Goal: Task Accomplishment & Management: Complete application form

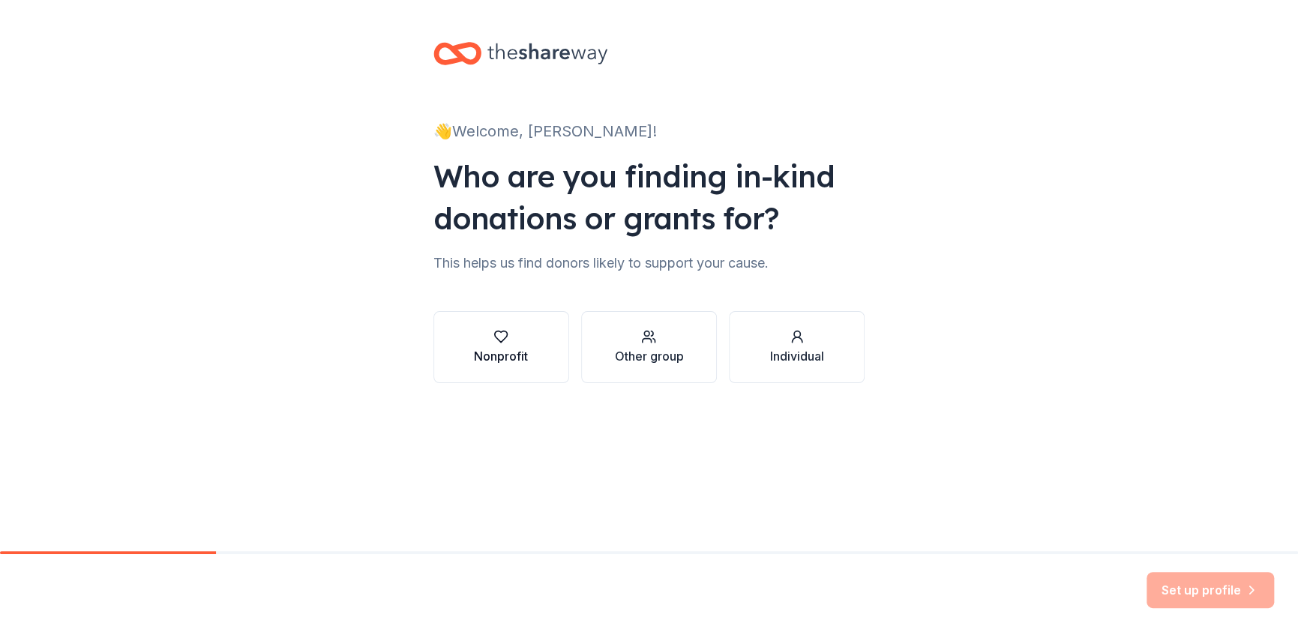
click at [530, 356] on button "Nonprofit" at bounding box center [502, 347] width 136 height 72
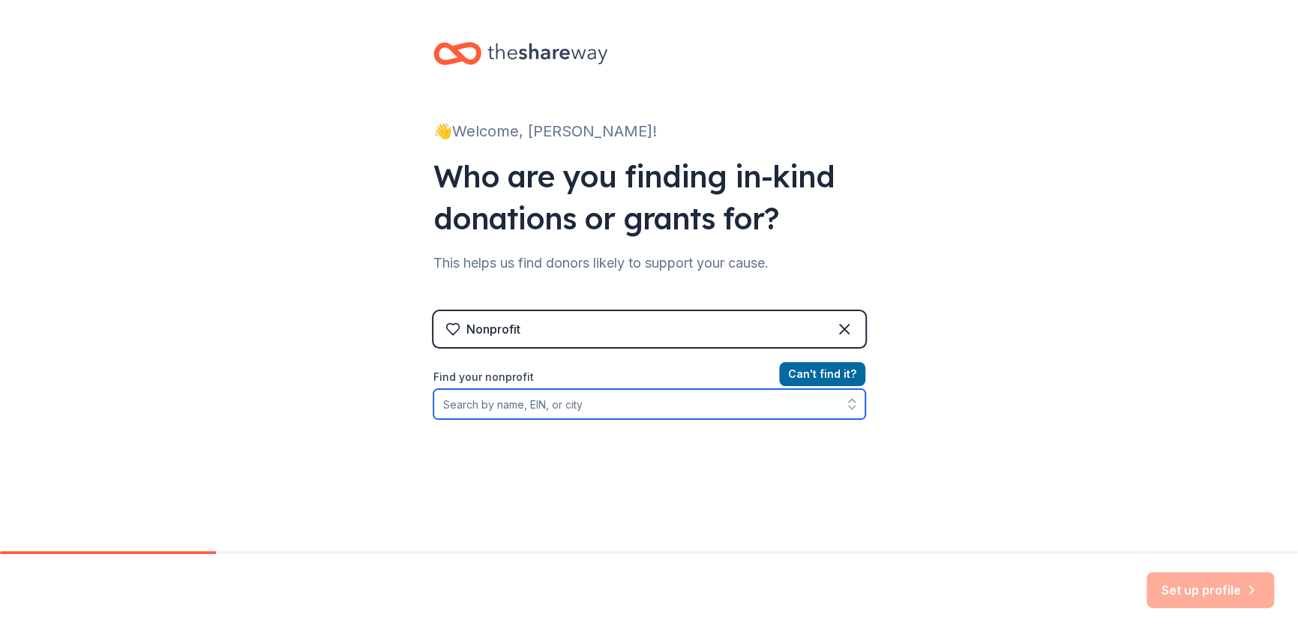
click at [770, 407] on input "Find your nonprofit" at bounding box center [650, 404] width 432 height 30
type input "East Syracuse"
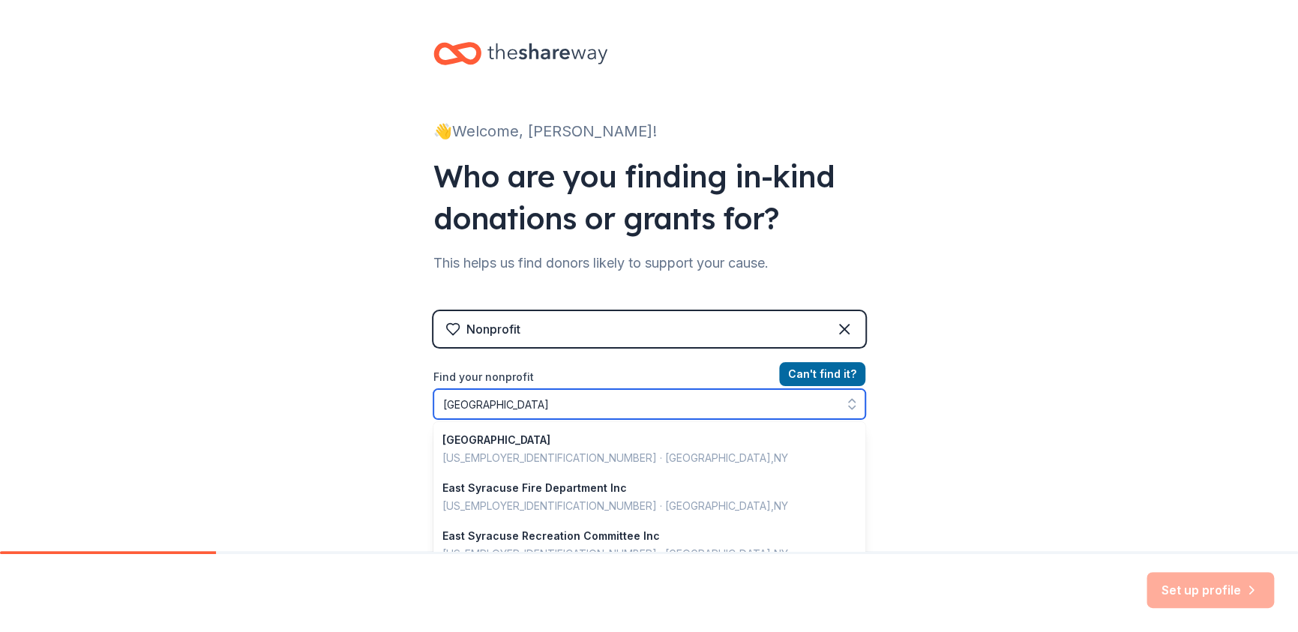
click at [739, 401] on input "East Syracuse" at bounding box center [650, 404] width 432 height 30
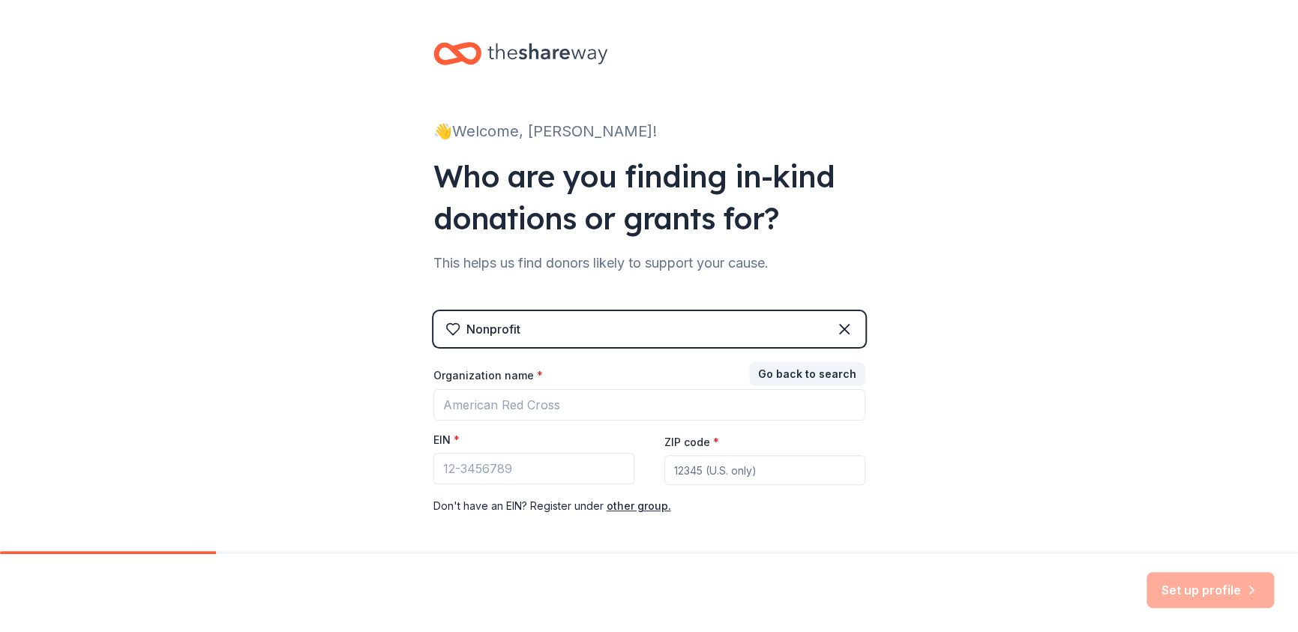
click at [726, 385] on div "Organization name *" at bounding box center [650, 378] width 432 height 21
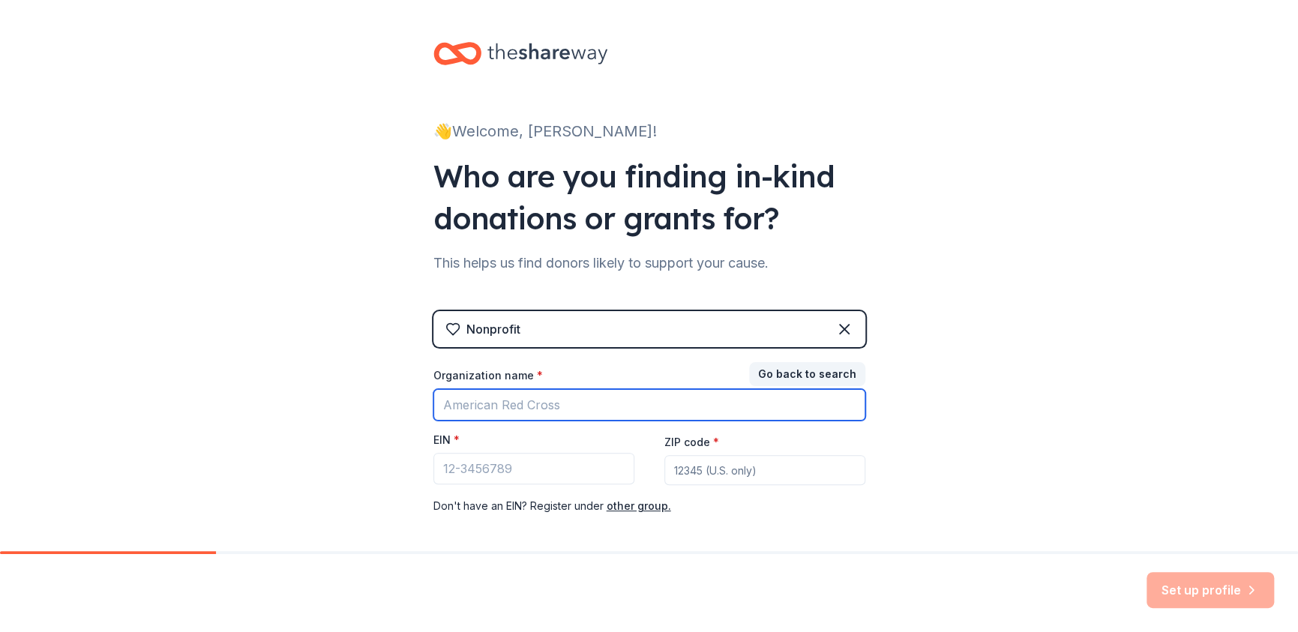
click at [728, 401] on input "Organization name *" at bounding box center [650, 405] width 432 height 32
type input "CancerConnects Inc."
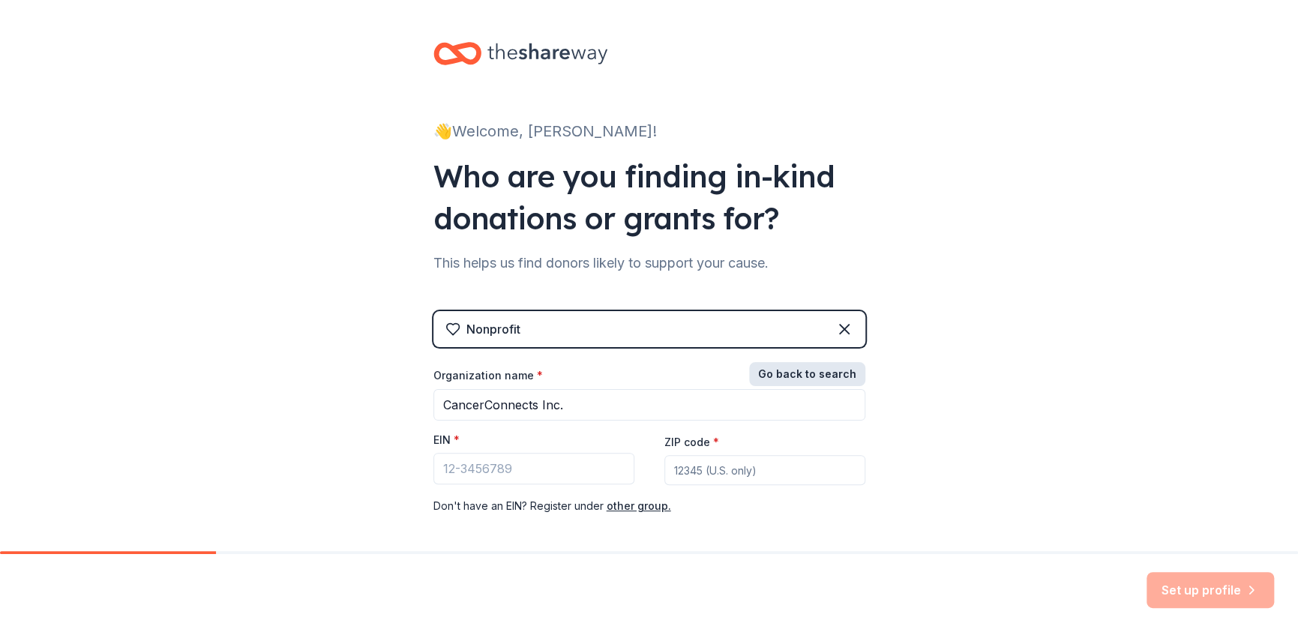
click at [808, 382] on button "Go back to search" at bounding box center [807, 374] width 116 height 24
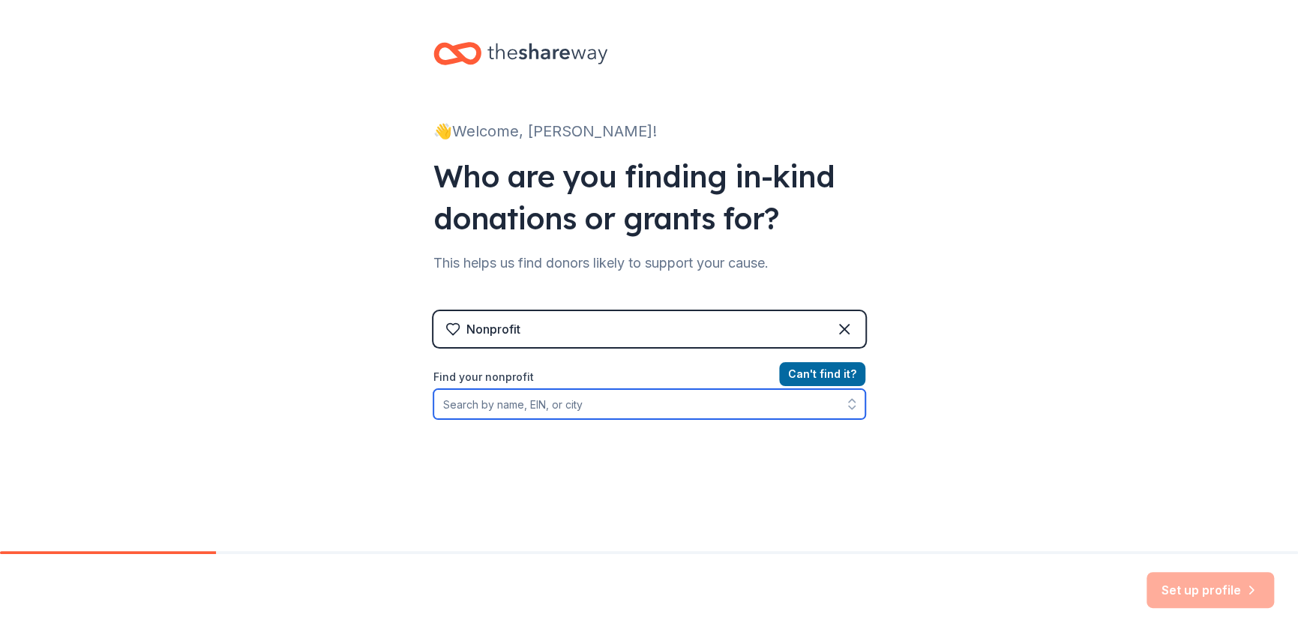
click at [733, 418] on input "Find your nonprofit" at bounding box center [650, 404] width 432 height 30
type input "CancerConnects"
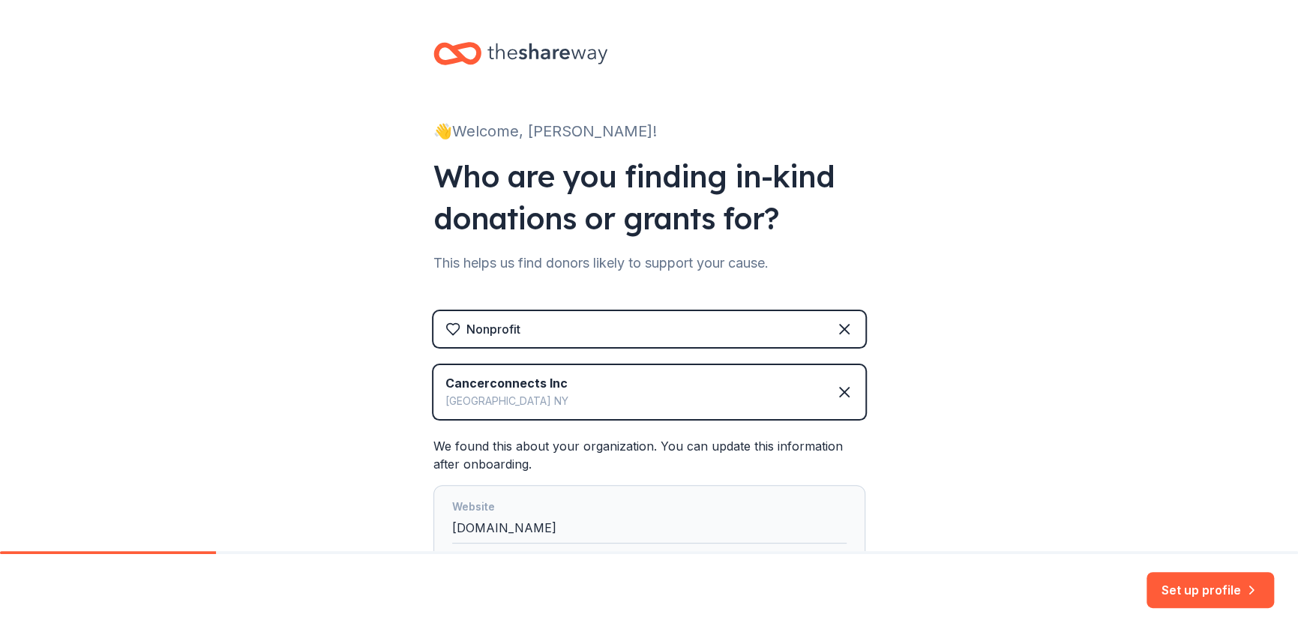
scroll to position [194, 0]
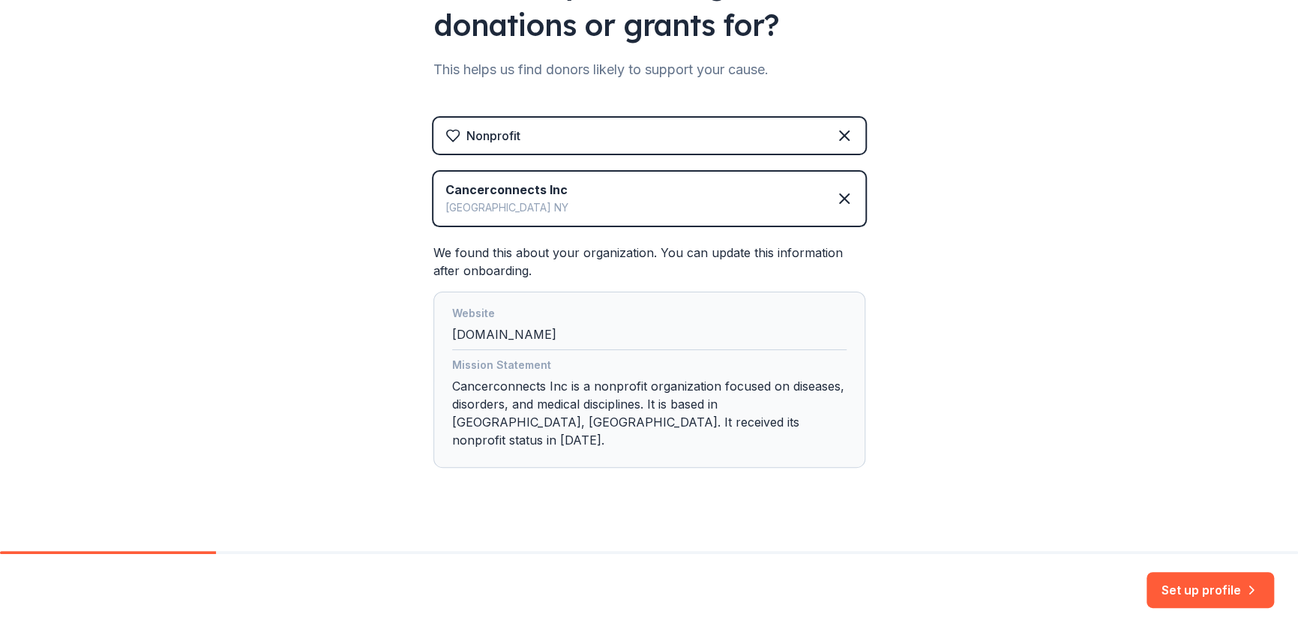
click at [1221, 590] on button "Set up profile" at bounding box center [1211, 590] width 128 height 36
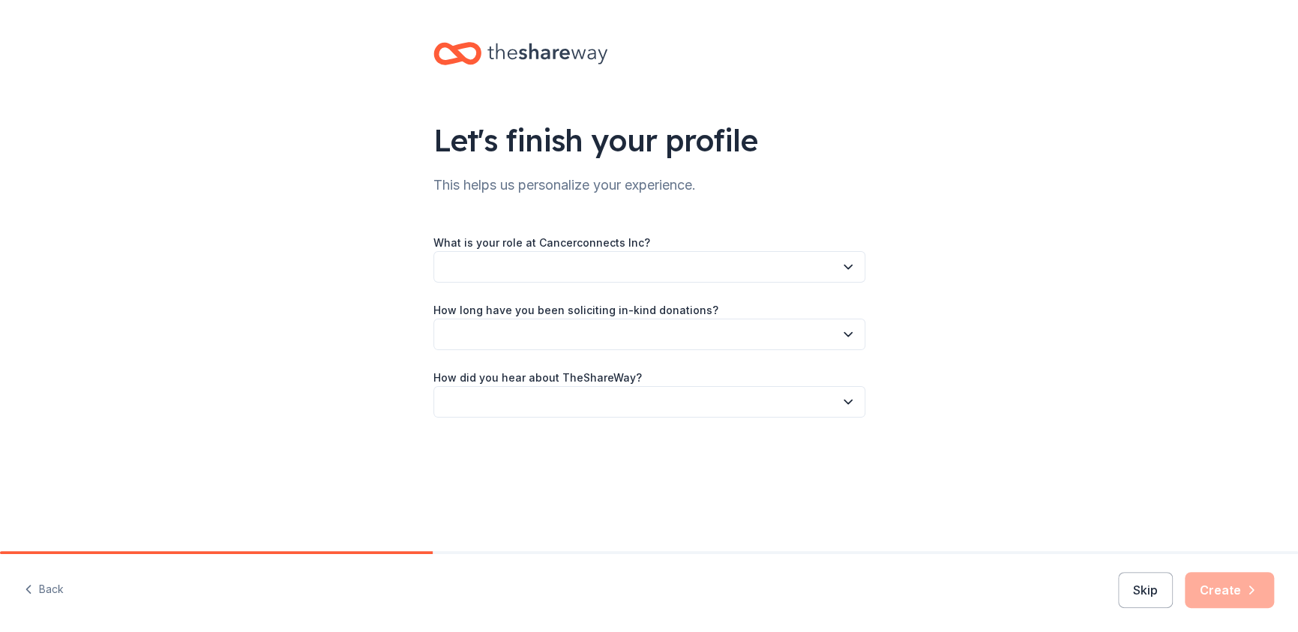
click at [524, 284] on div "What is your role at Cancerconnects Inc? How long have you been soliciting in-k…" at bounding box center [650, 325] width 432 height 185
click at [539, 264] on button "button" at bounding box center [650, 267] width 432 height 32
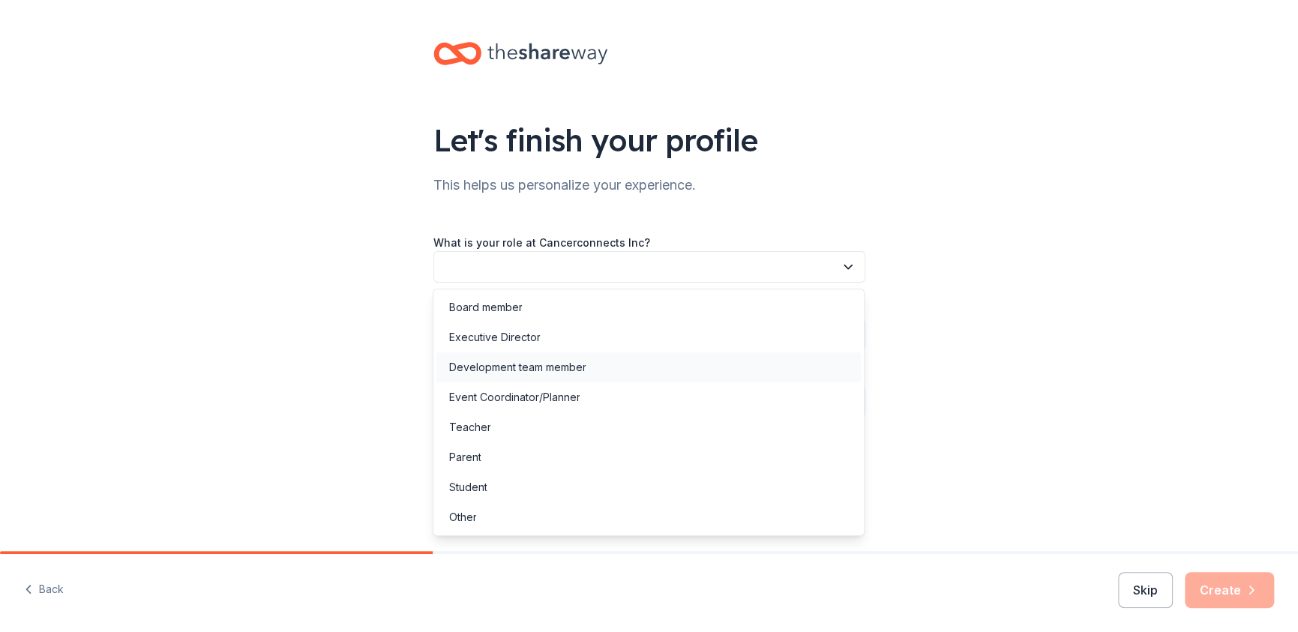
click at [539, 371] on div "Development team member" at bounding box center [517, 368] width 137 height 18
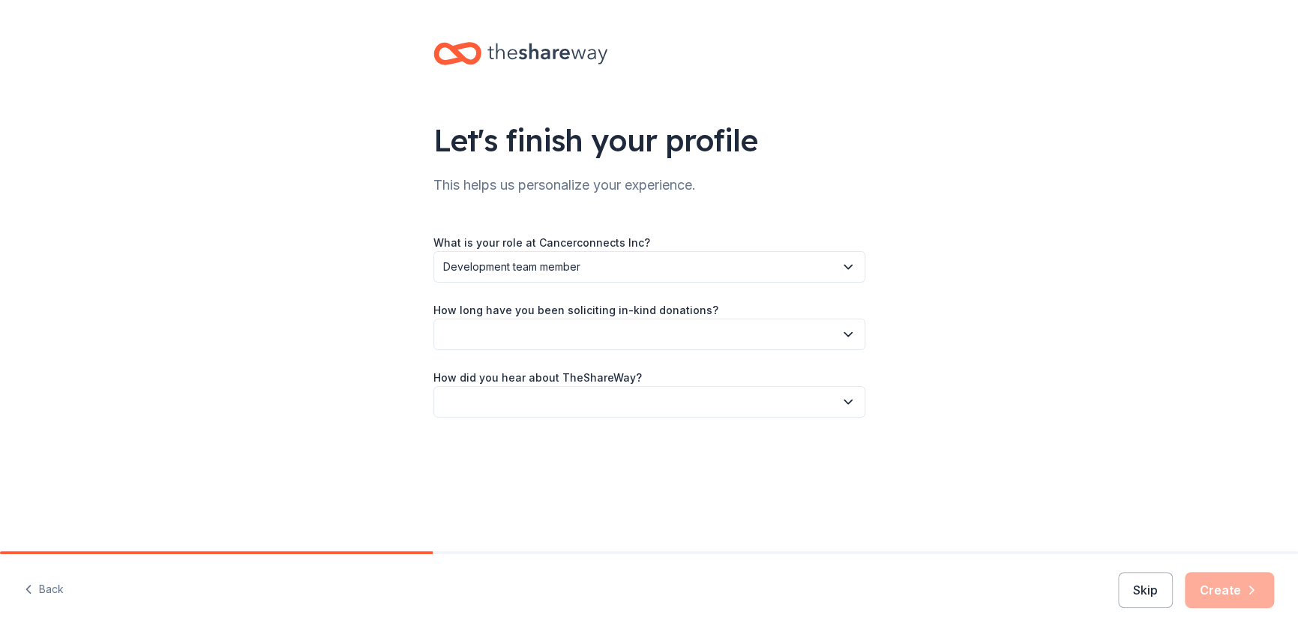
click at [544, 340] on button "button" at bounding box center [650, 335] width 432 height 32
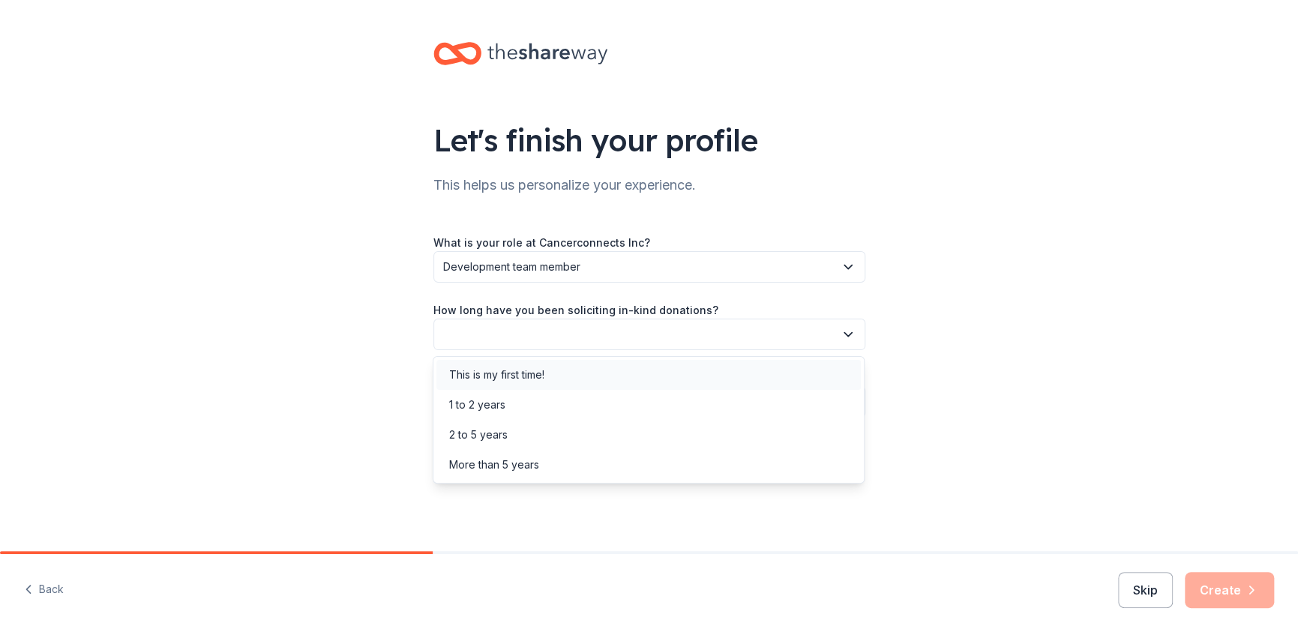
click at [549, 365] on div "This is my first time!" at bounding box center [649, 375] width 425 height 30
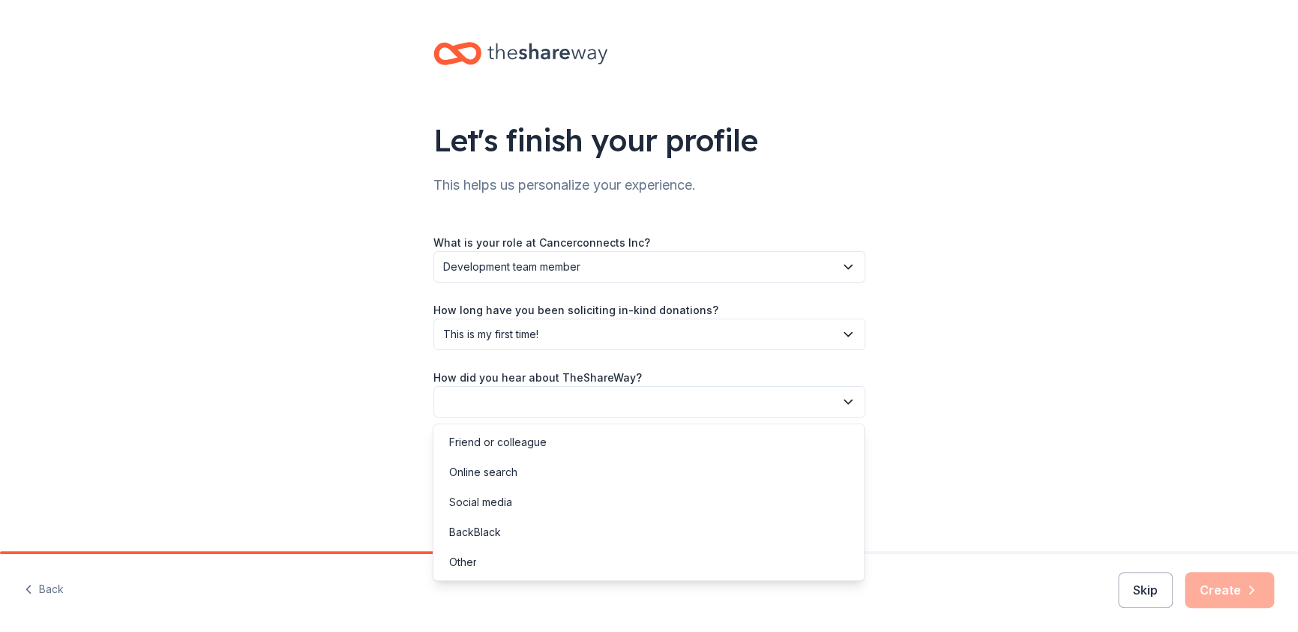
click at [553, 405] on button "button" at bounding box center [650, 402] width 432 height 32
drag, startPoint x: 557, startPoint y: 446, endPoint x: 691, endPoint y: 465, distance: 135.6
click at [557, 446] on div "Friend or colleague" at bounding box center [649, 443] width 425 height 30
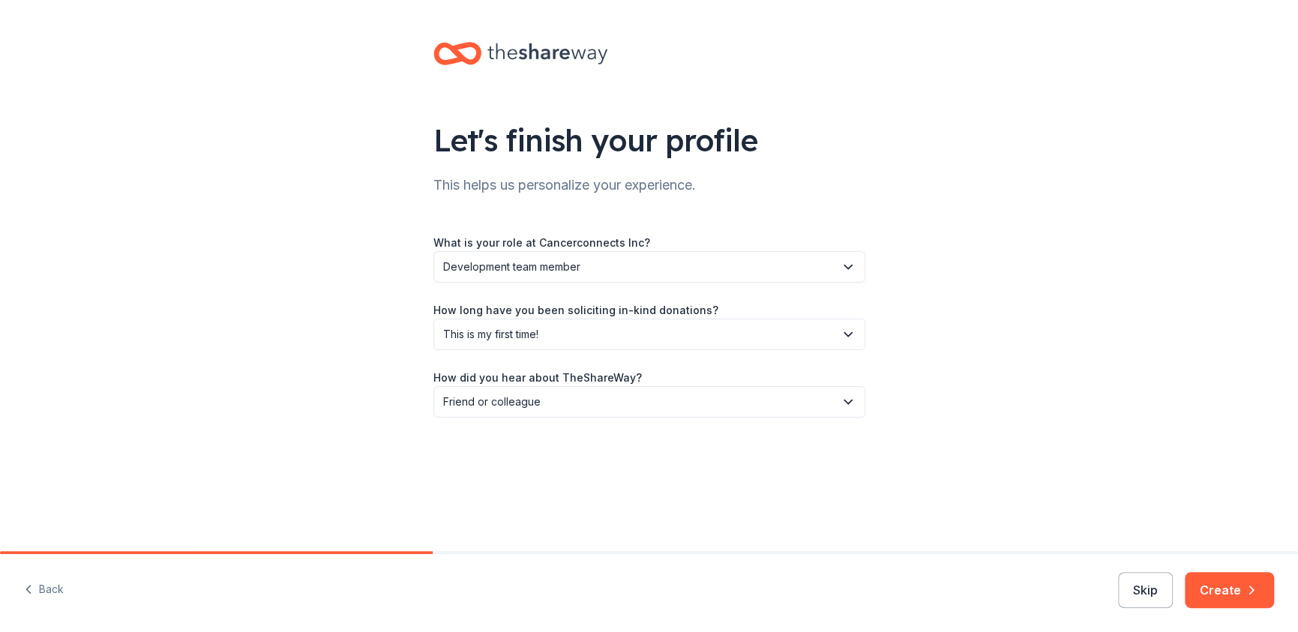
click at [1223, 579] on button "Create" at bounding box center [1229, 590] width 89 height 36
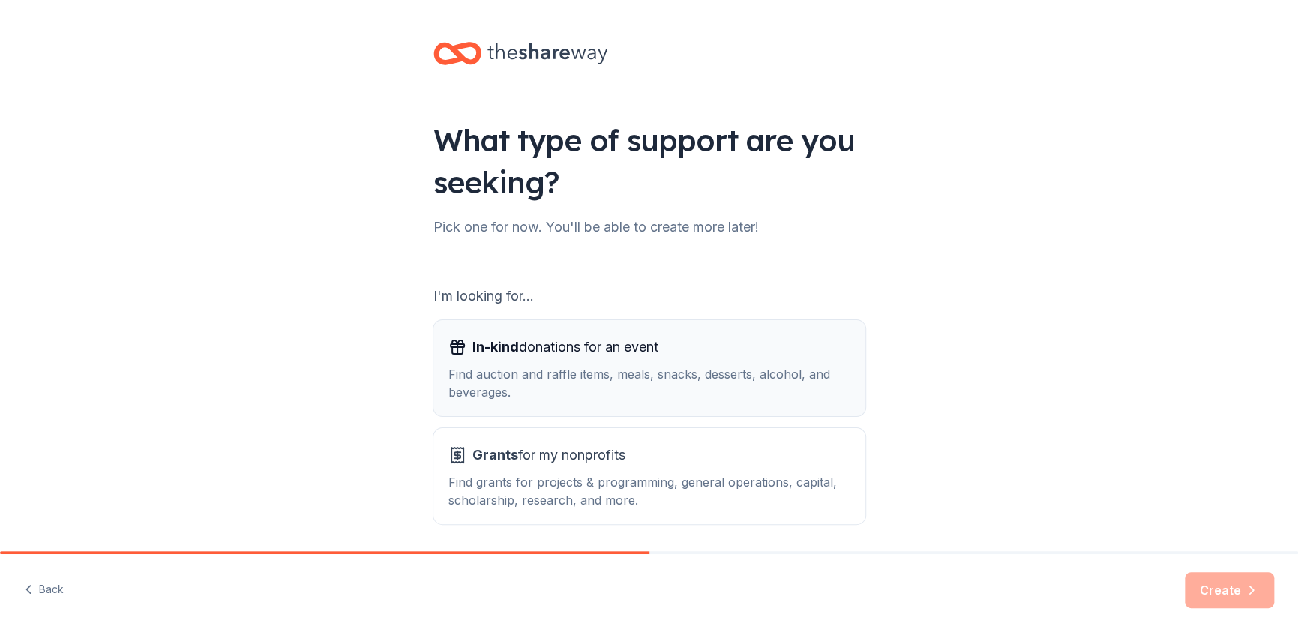
scroll to position [54, 0]
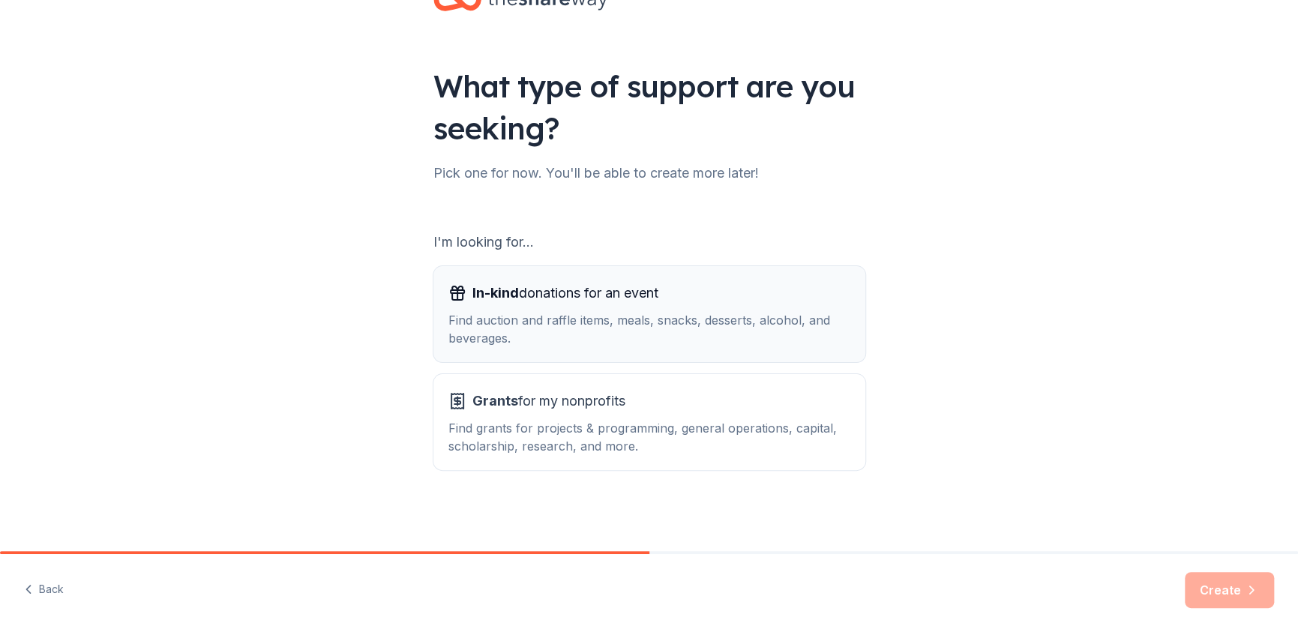
click at [497, 335] on div "Find auction and raffle items, meals, snacks, desserts, alcohol, and beverages." at bounding box center [650, 329] width 402 height 36
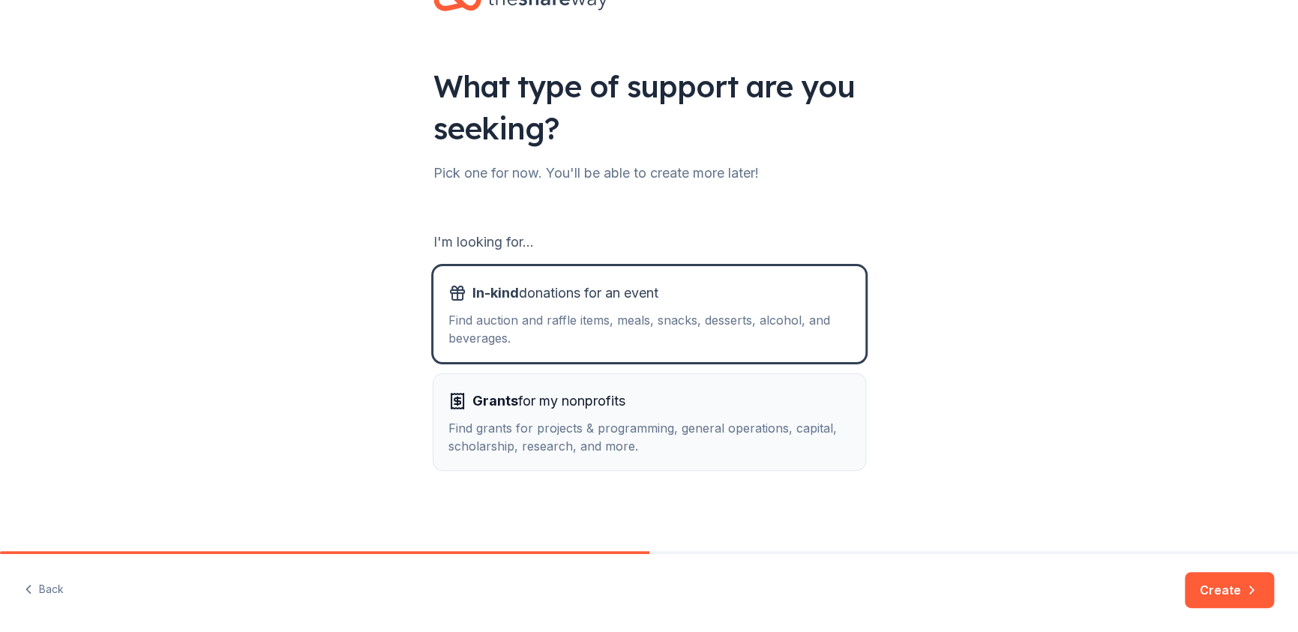
click at [510, 413] on div "Grants for my nonprofits Find grants for projects & programming, general operat…" at bounding box center [650, 422] width 402 height 66
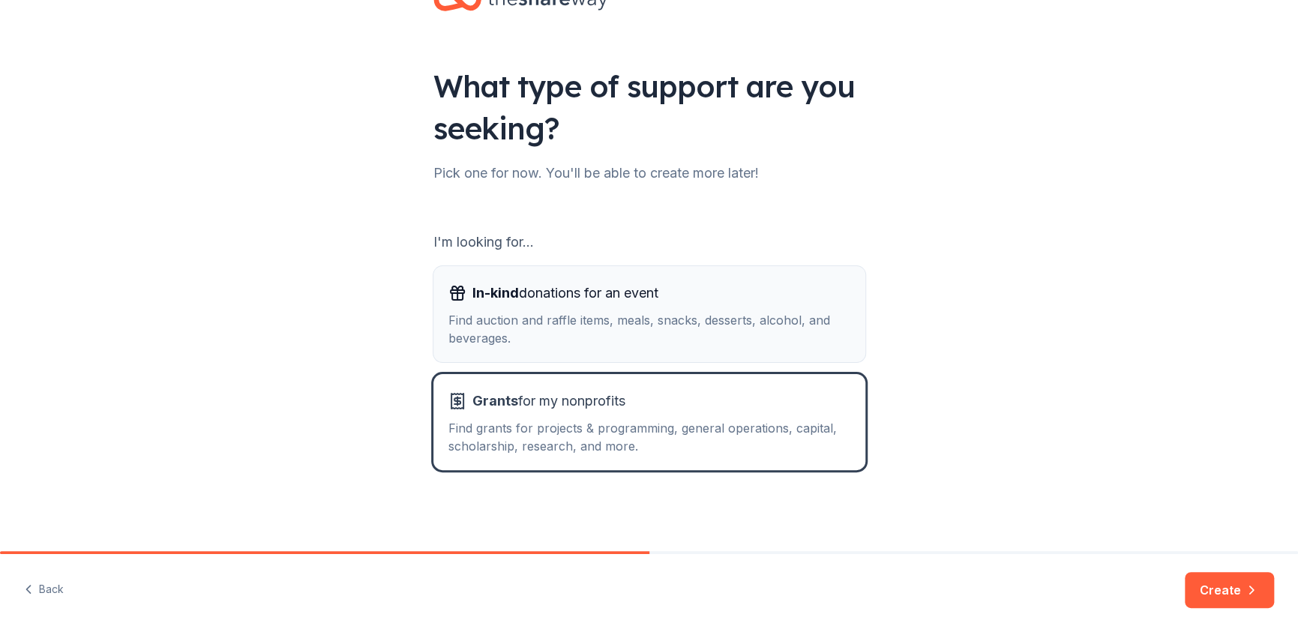
click at [806, 318] on div "Find auction and raffle items, meals, snacks, desserts, alcohol, and beverages." at bounding box center [650, 329] width 402 height 36
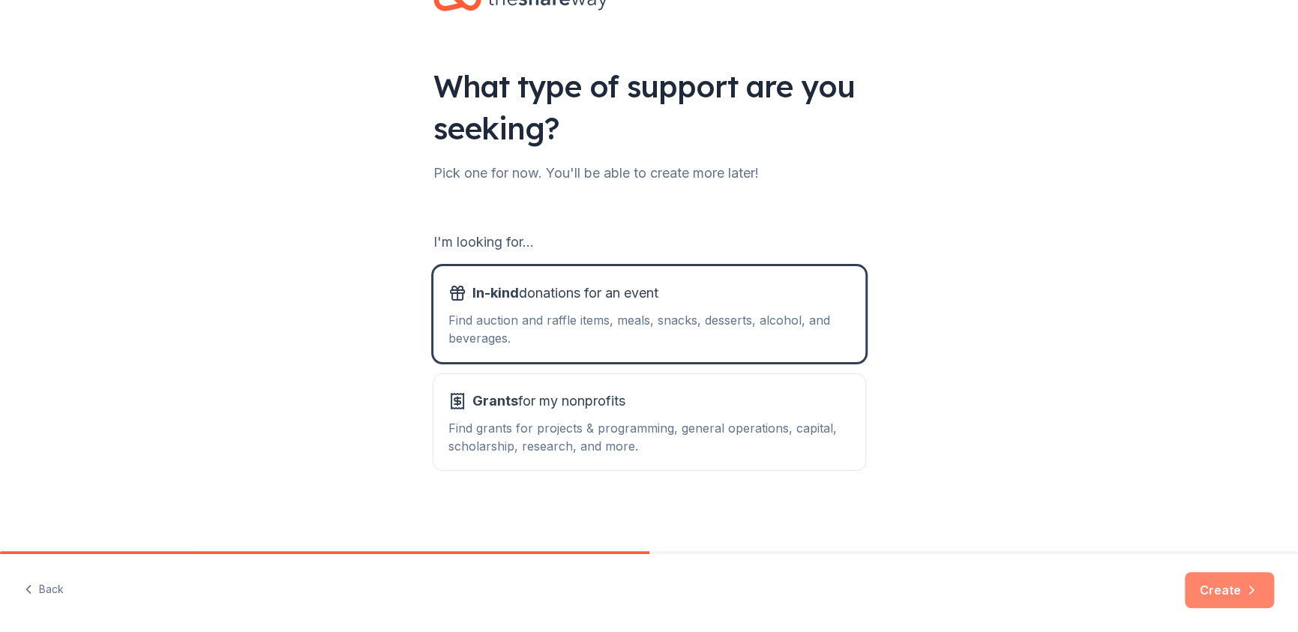
click at [1239, 582] on button "Create" at bounding box center [1229, 590] width 89 height 36
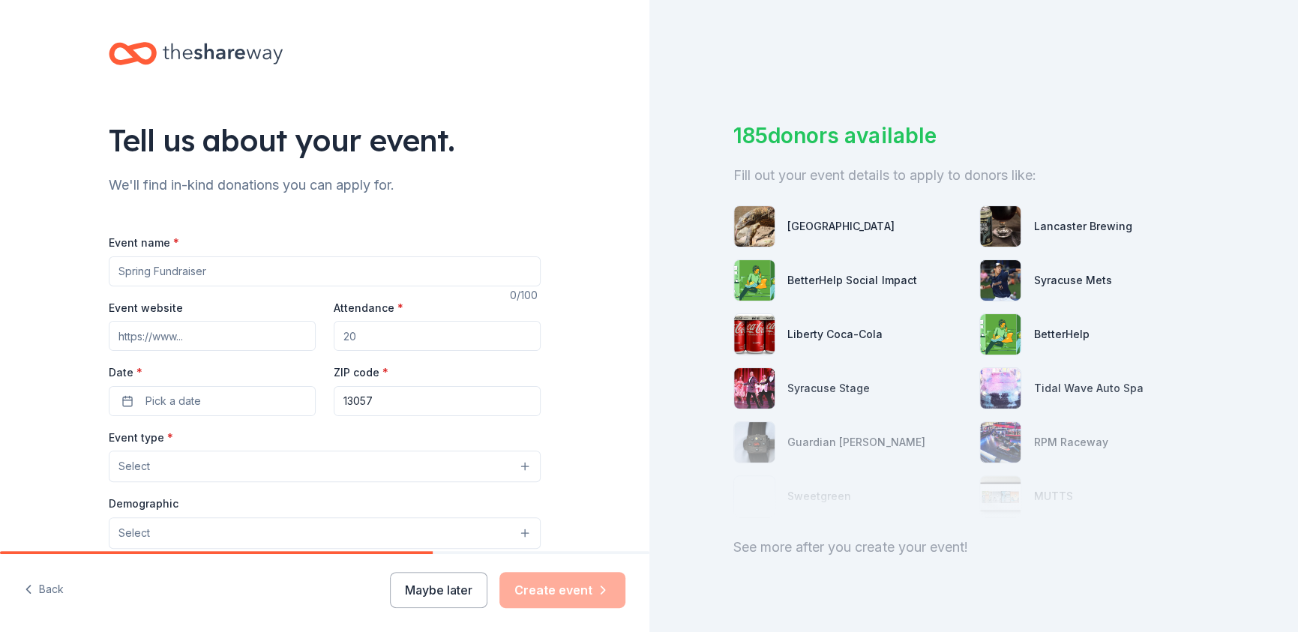
click at [175, 260] on input "Event name *" at bounding box center [325, 272] width 432 height 30
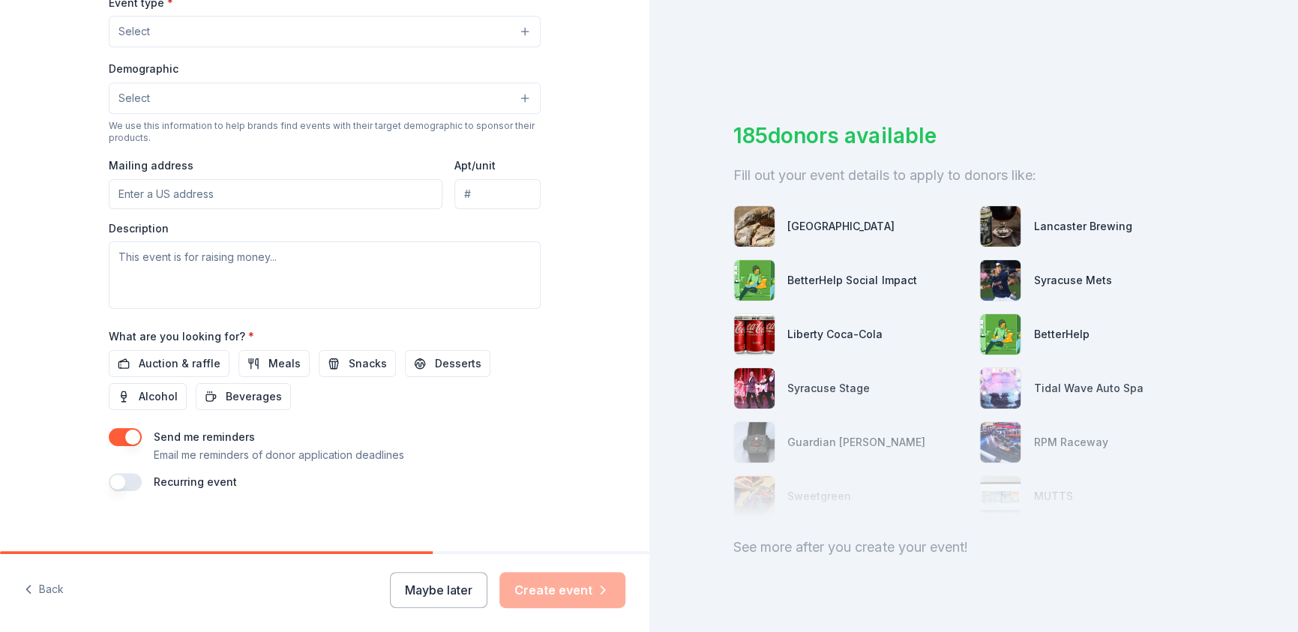
scroll to position [444, 0]
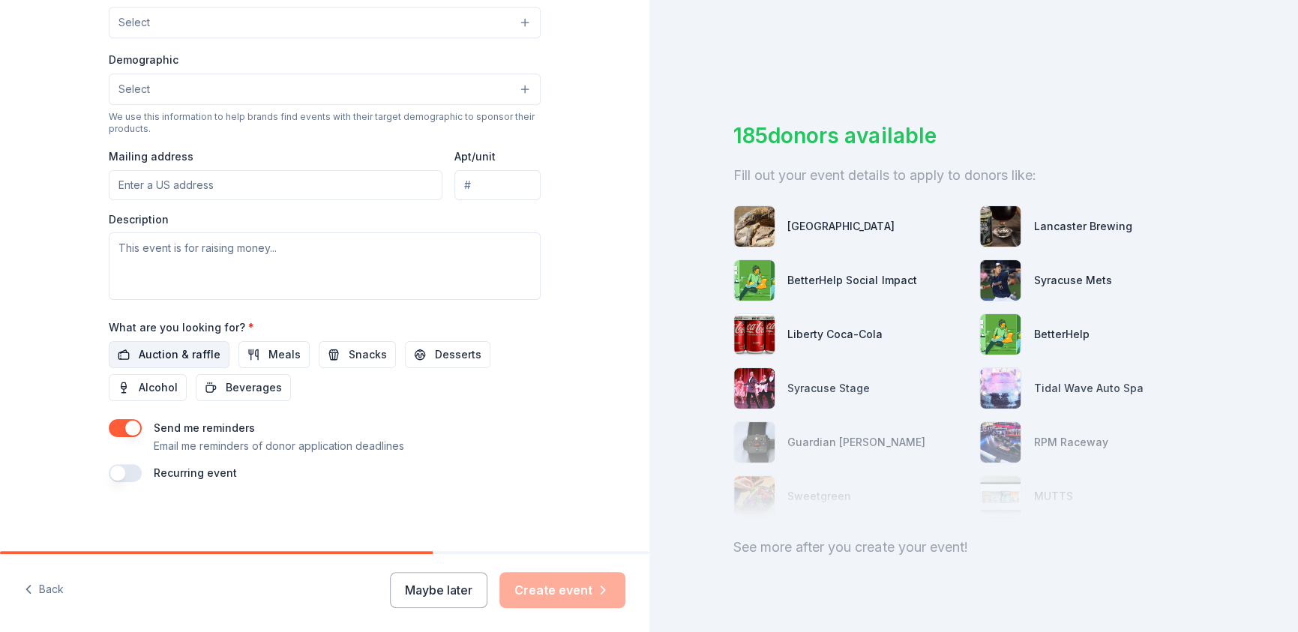
click at [184, 352] on span "Auction & raffle" at bounding box center [180, 355] width 82 height 18
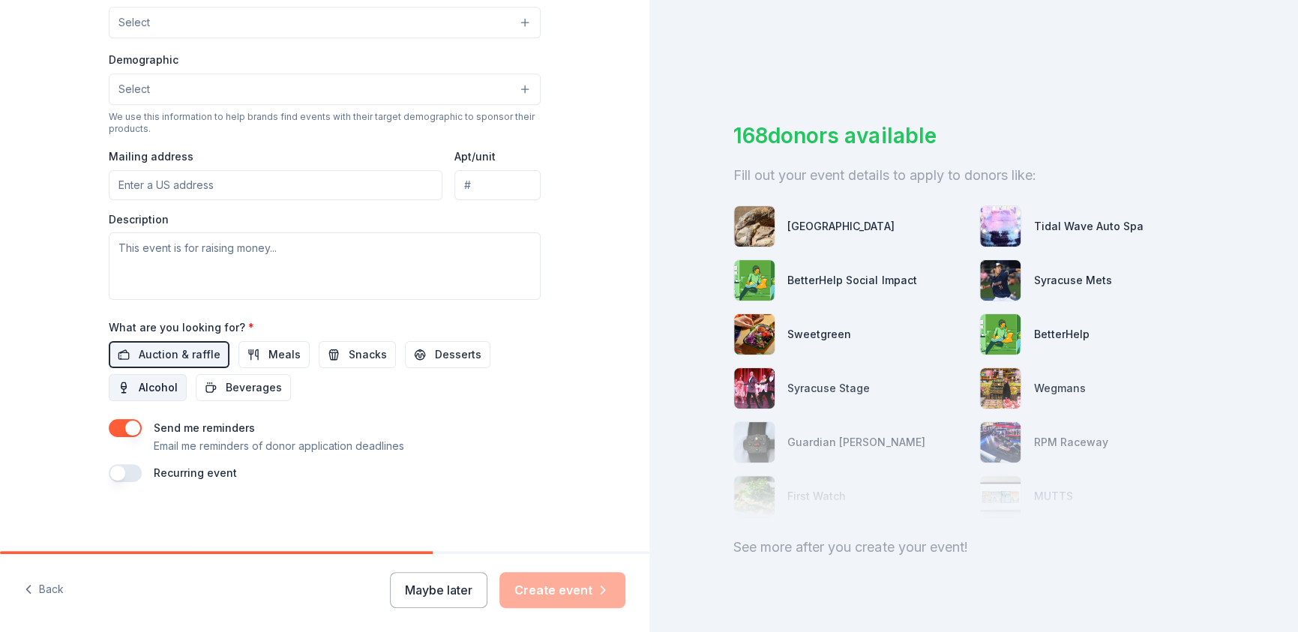
click at [162, 384] on span "Alcohol" at bounding box center [158, 388] width 39 height 18
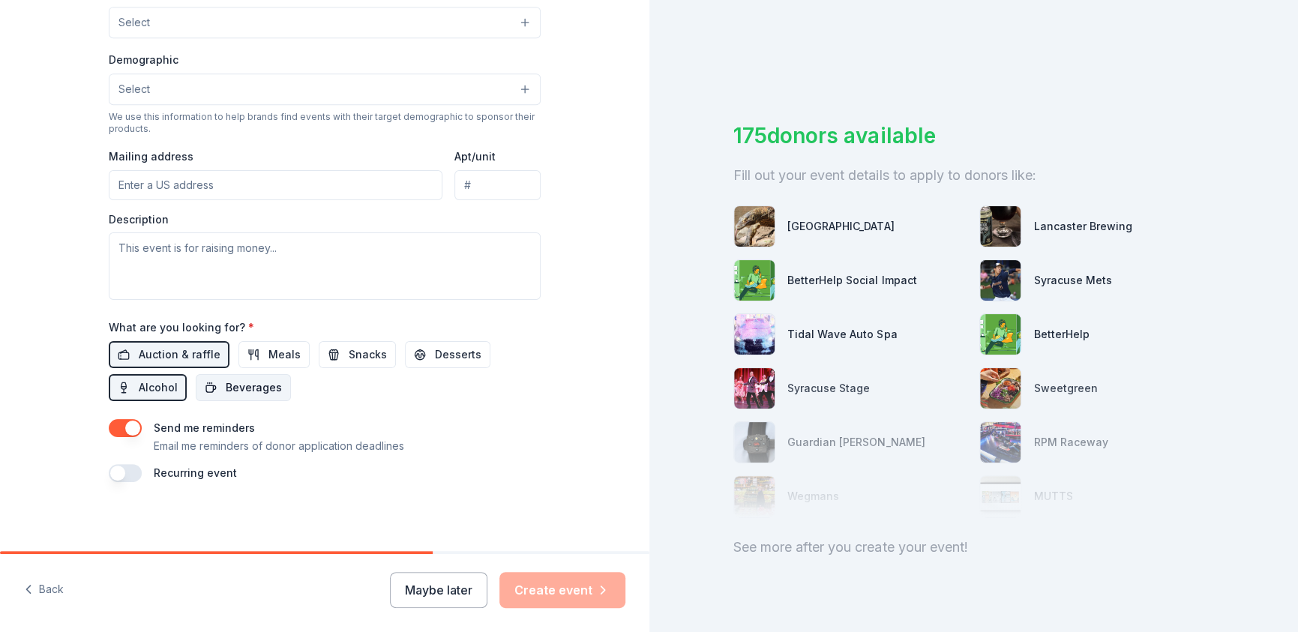
click at [226, 388] on span "Beverages" at bounding box center [254, 388] width 56 height 18
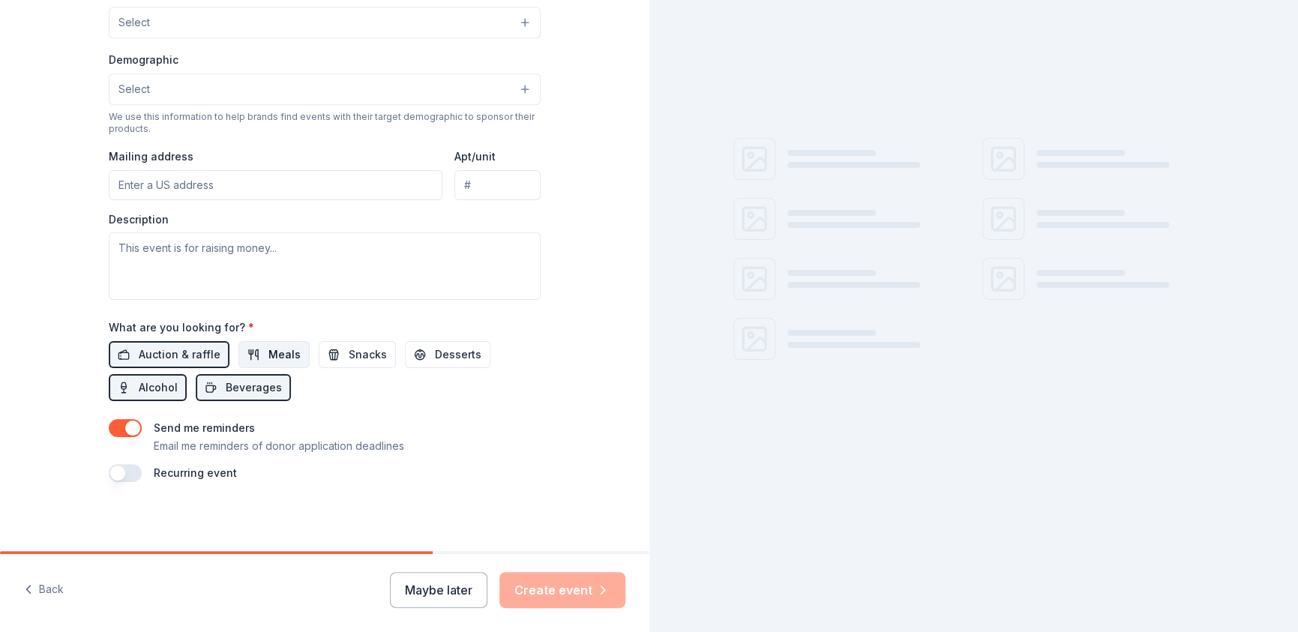
click at [269, 353] on span "Meals" at bounding box center [285, 355] width 32 height 18
click at [354, 357] on span "Snacks" at bounding box center [368, 355] width 38 height 18
click at [450, 356] on span "Desserts" at bounding box center [458, 355] width 47 height 18
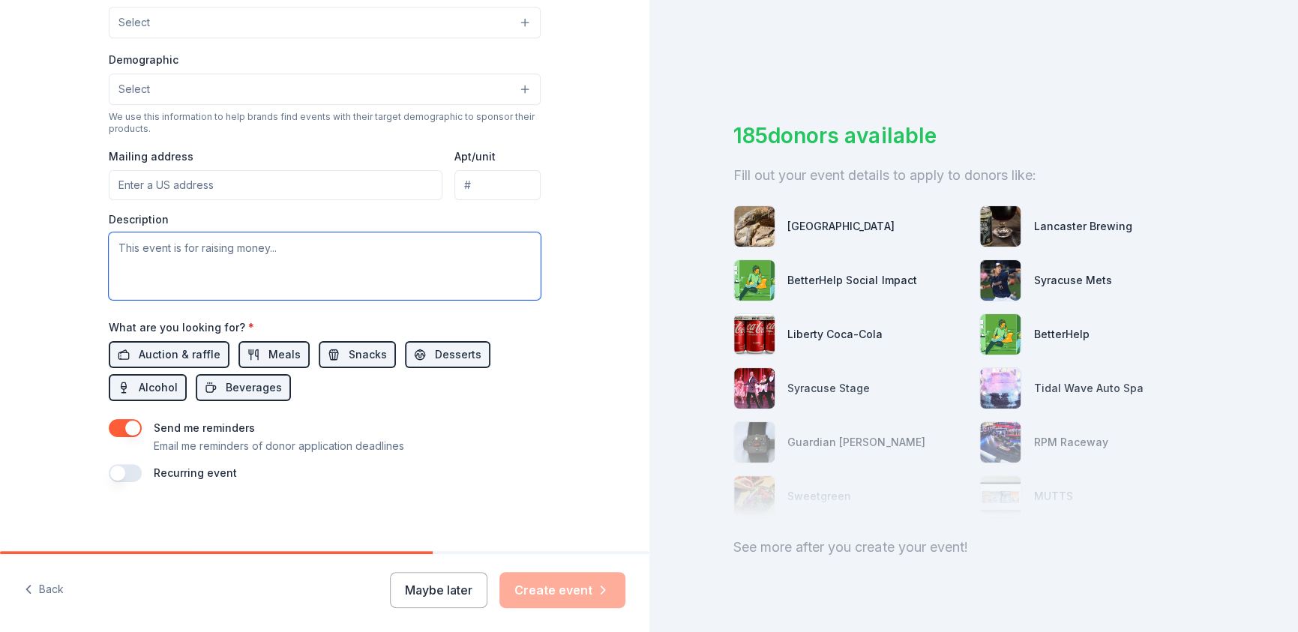
click at [181, 263] on textarea at bounding box center [325, 267] width 432 height 68
click at [177, 184] on input "Mailing address" at bounding box center [276, 185] width 334 height 30
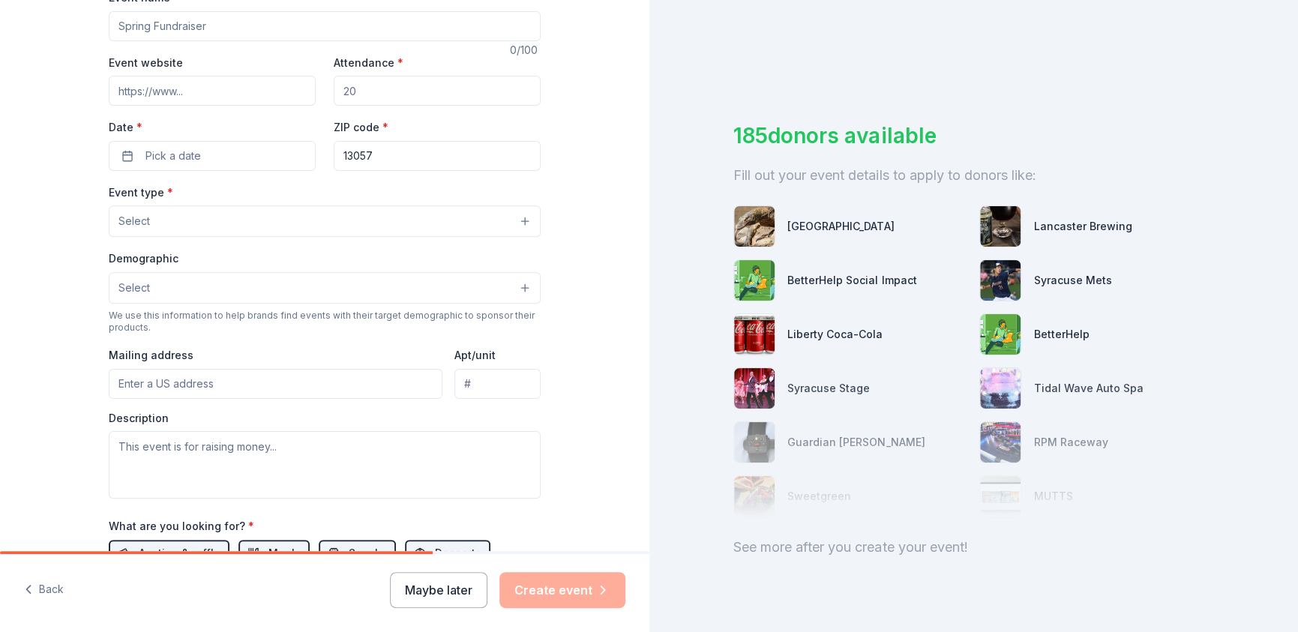
scroll to position [219, 0]
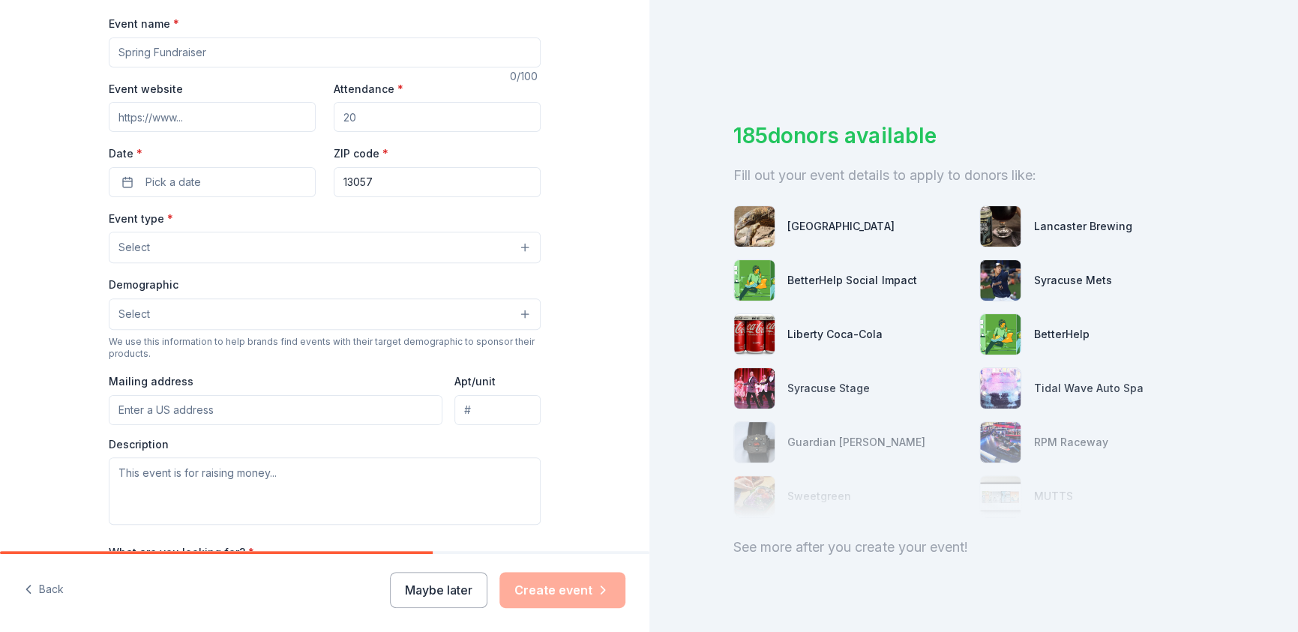
click at [215, 310] on button "Select" at bounding box center [325, 315] width 432 height 32
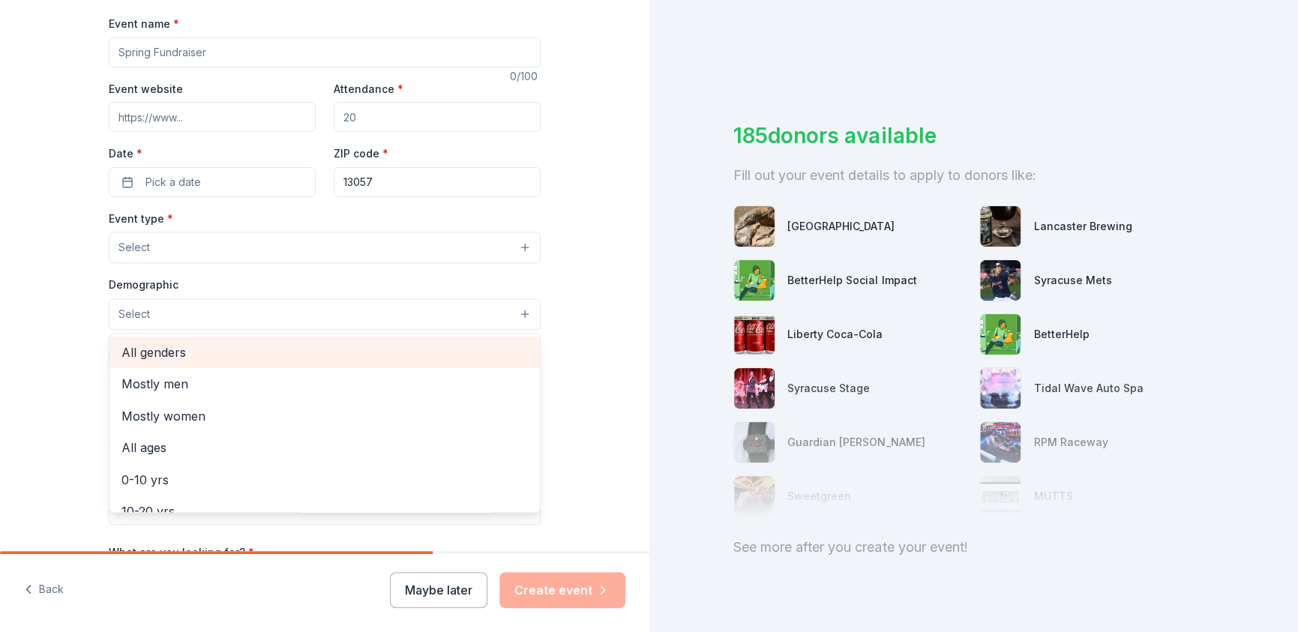
click at [204, 357] on span "All genders" at bounding box center [325, 353] width 407 height 20
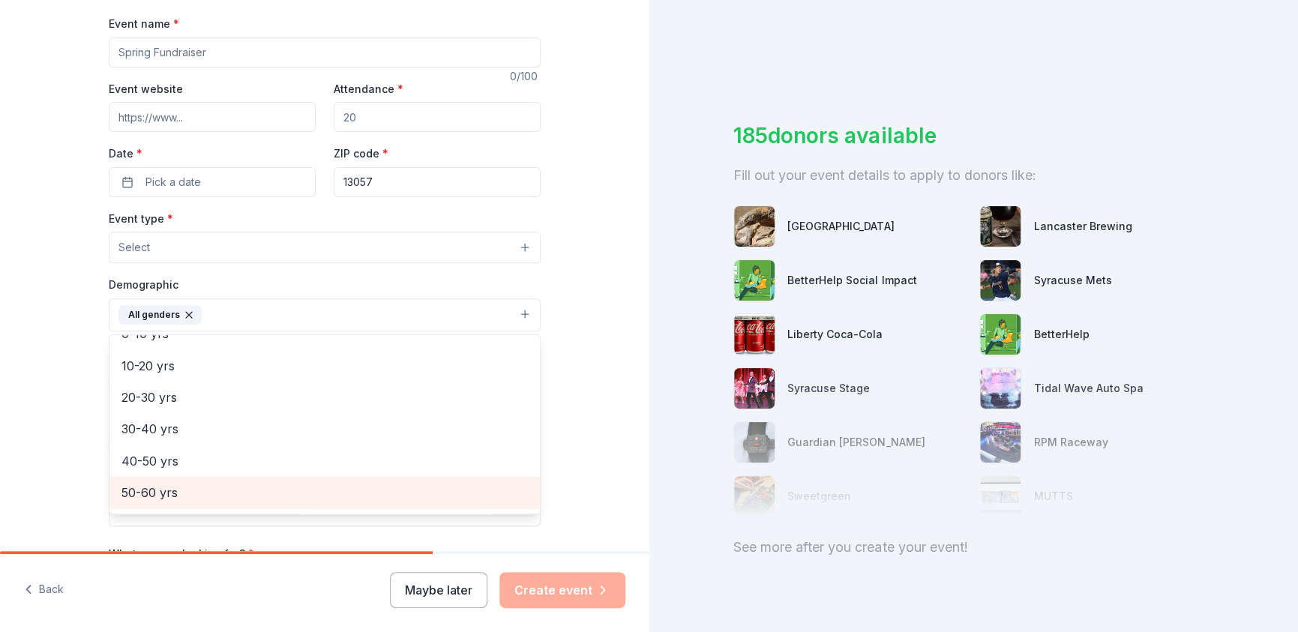
scroll to position [150, 0]
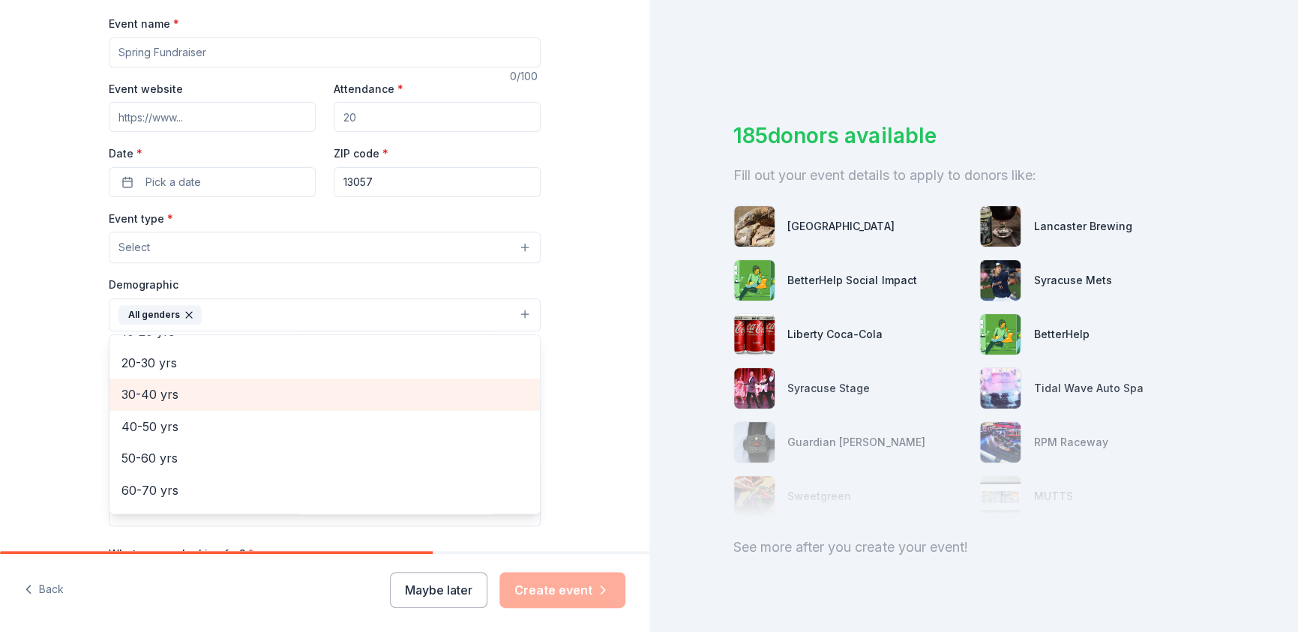
click at [236, 387] on span "30-40 yrs" at bounding box center [325, 395] width 407 height 20
click at [233, 395] on span "40-50 yrs" at bounding box center [325, 395] width 407 height 20
click at [233, 396] on span "50-60 yrs" at bounding box center [325, 400] width 407 height 20
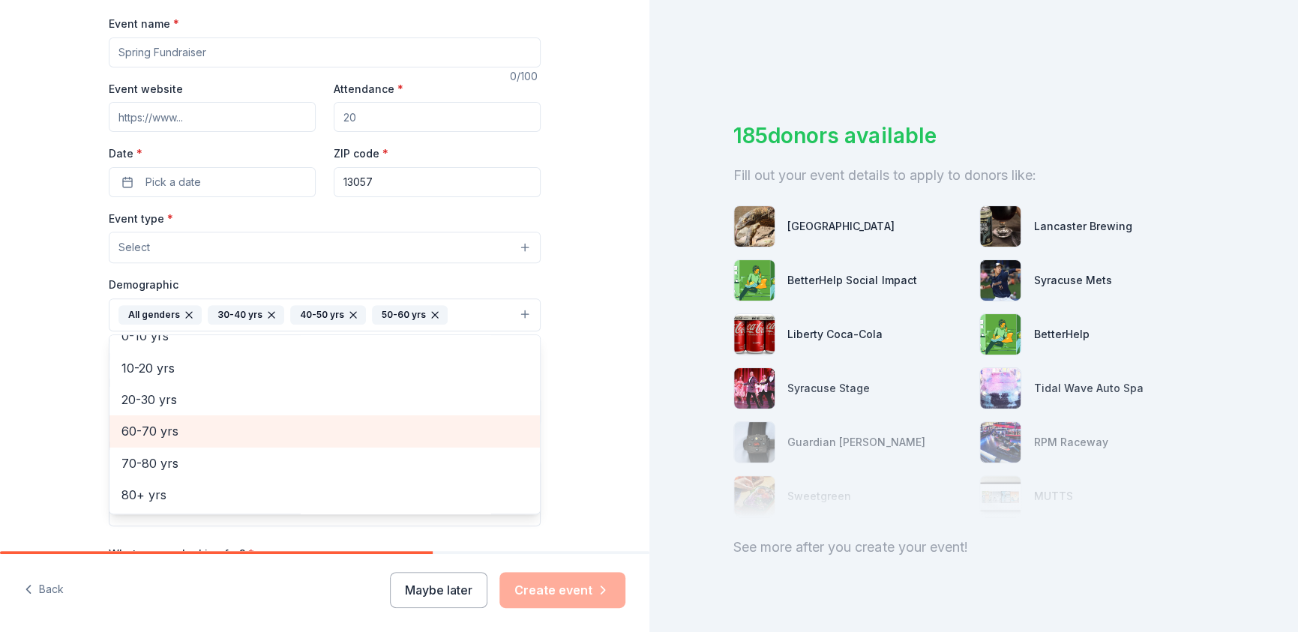
click at [231, 426] on span "60-70 yrs" at bounding box center [325, 432] width 407 height 20
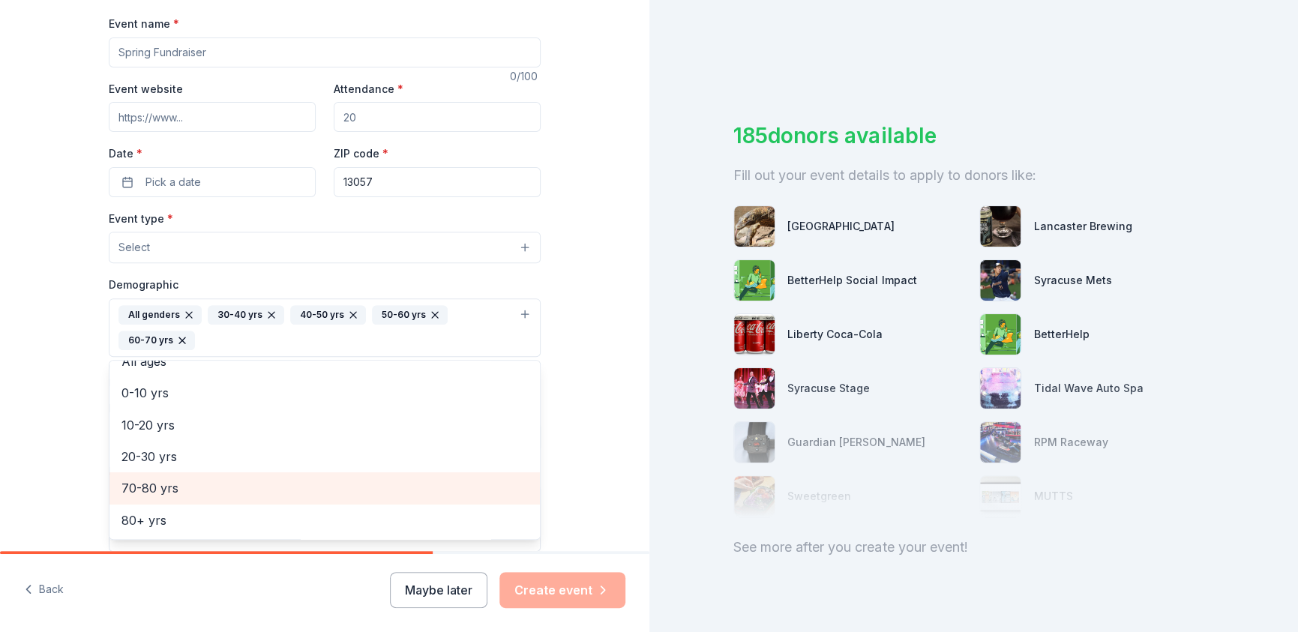
click at [218, 488] on span "70-80 yrs" at bounding box center [325, 489] width 407 height 20
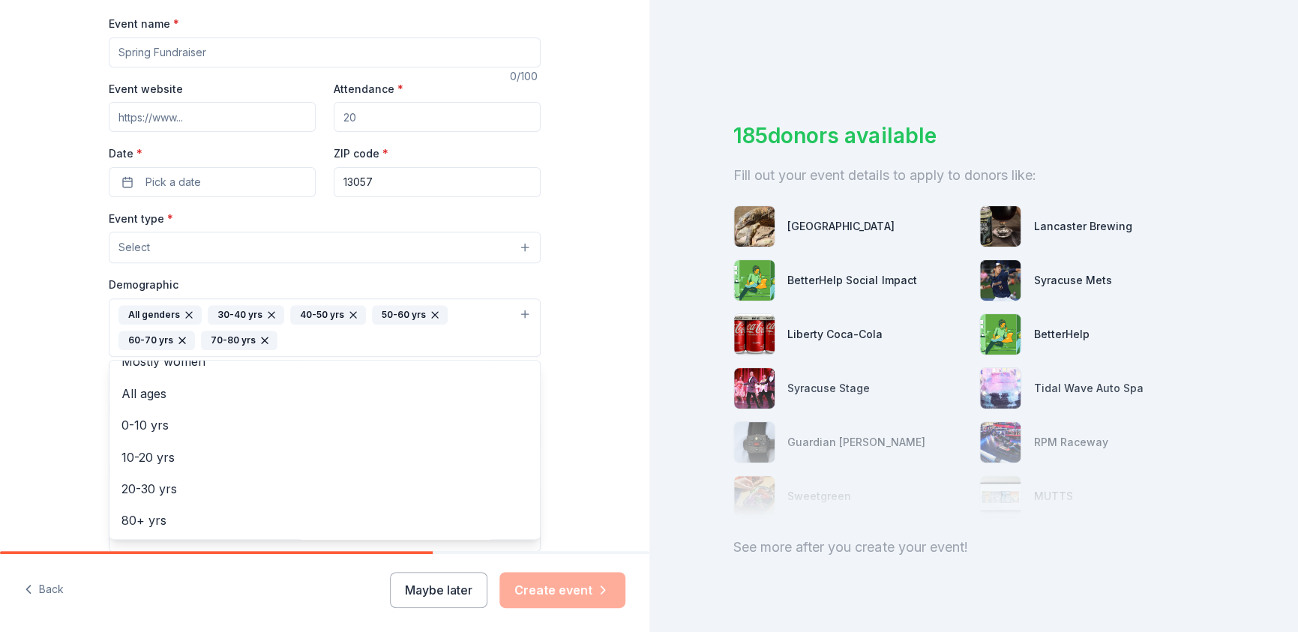
click at [375, 242] on div "Event type * Select Demographic All genders 30-40 yrs 40-50 yrs 50-60 yrs 60-70…" at bounding box center [325, 380] width 432 height 343
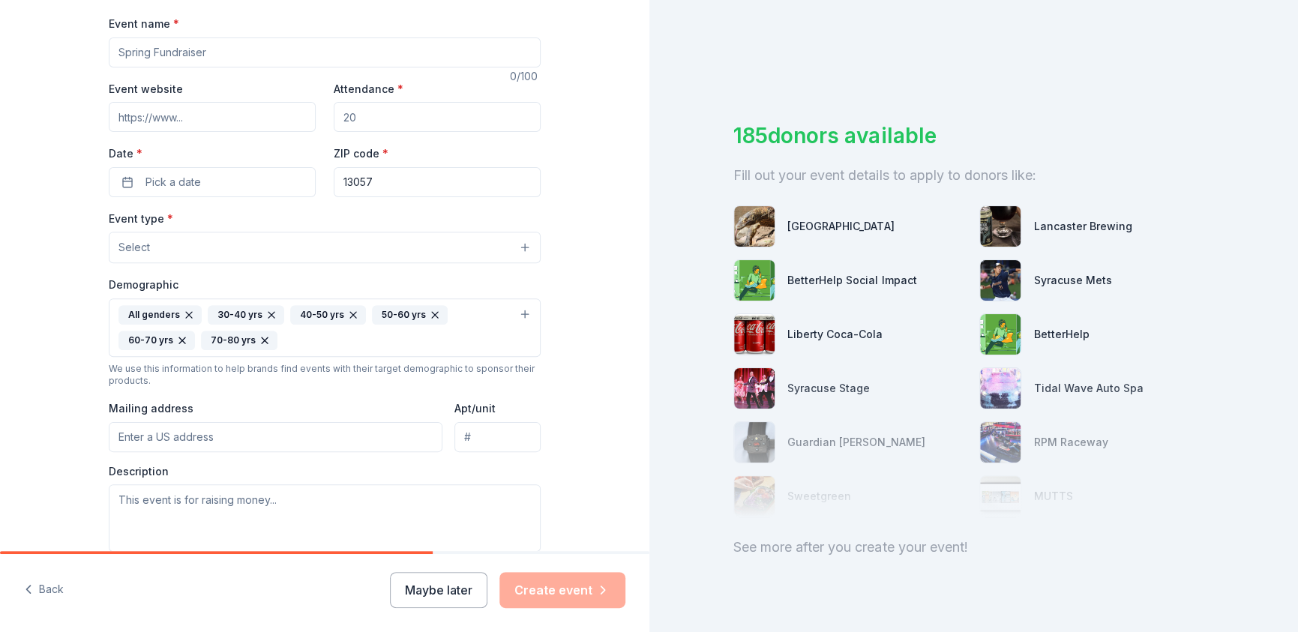
click at [392, 242] on button "Select" at bounding box center [325, 248] width 432 height 32
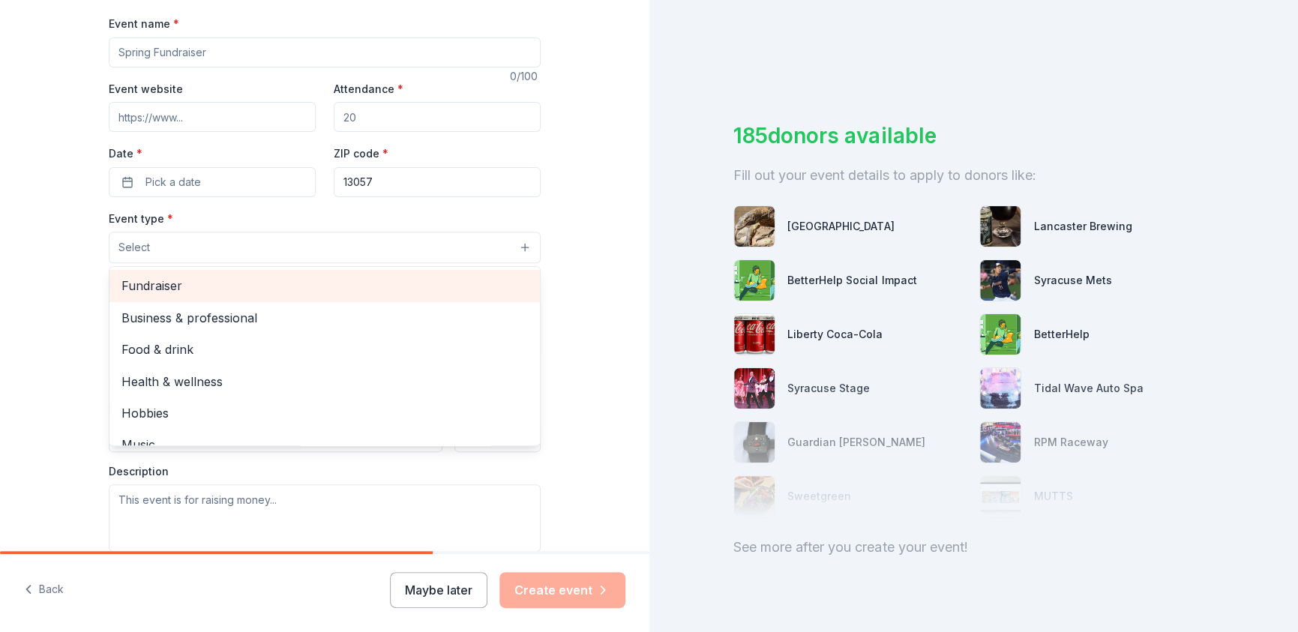
click at [375, 276] on span "Fundraiser" at bounding box center [325, 286] width 407 height 20
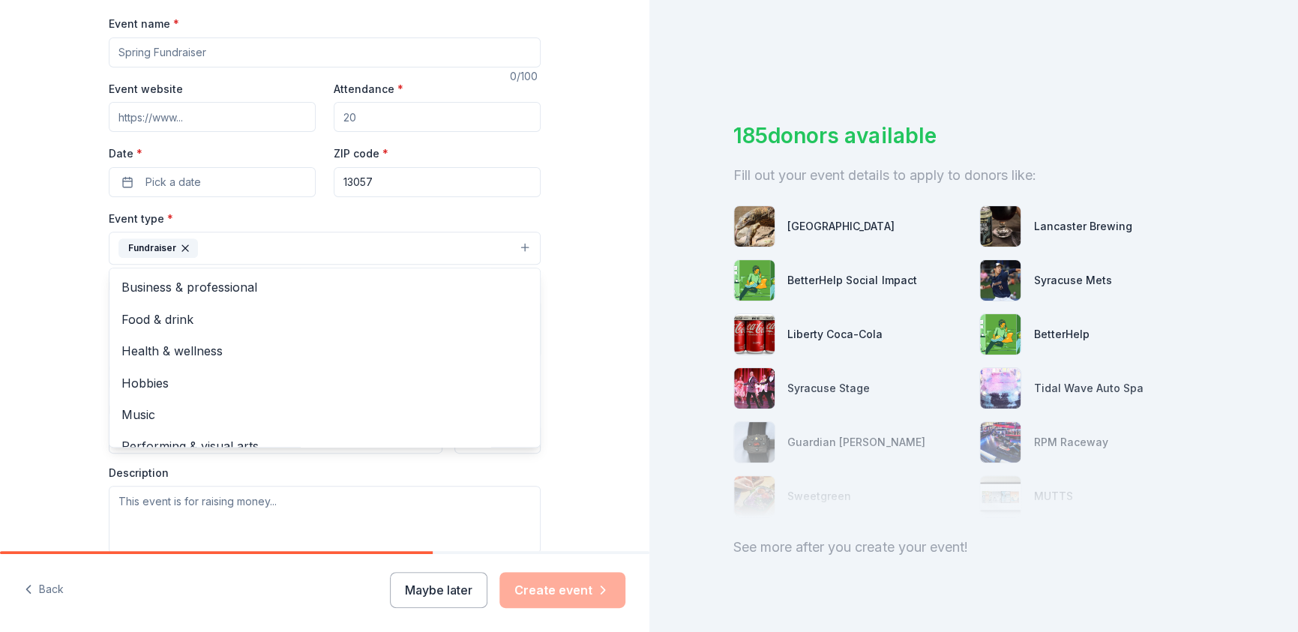
click at [232, 174] on div "Event name * 0 /100 Event website Attendance * Date * Pick a date ZIP code * 13…" at bounding box center [325, 375] width 432 height 722
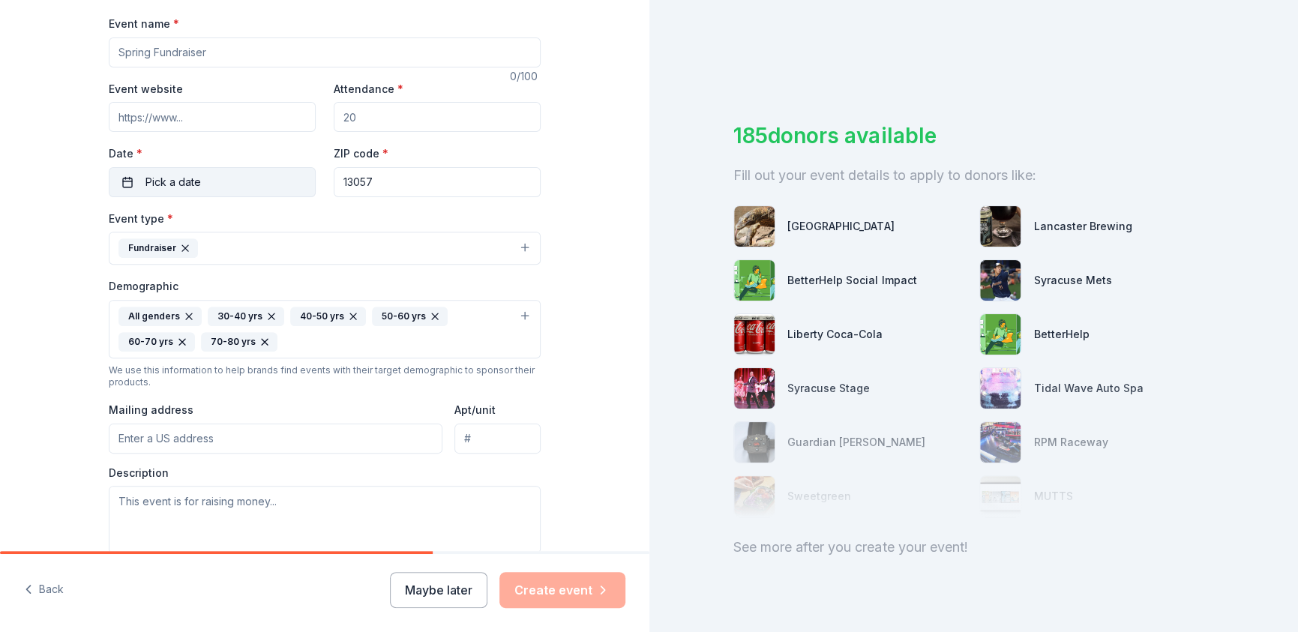
click at [173, 182] on span "Pick a date" at bounding box center [174, 182] width 56 height 18
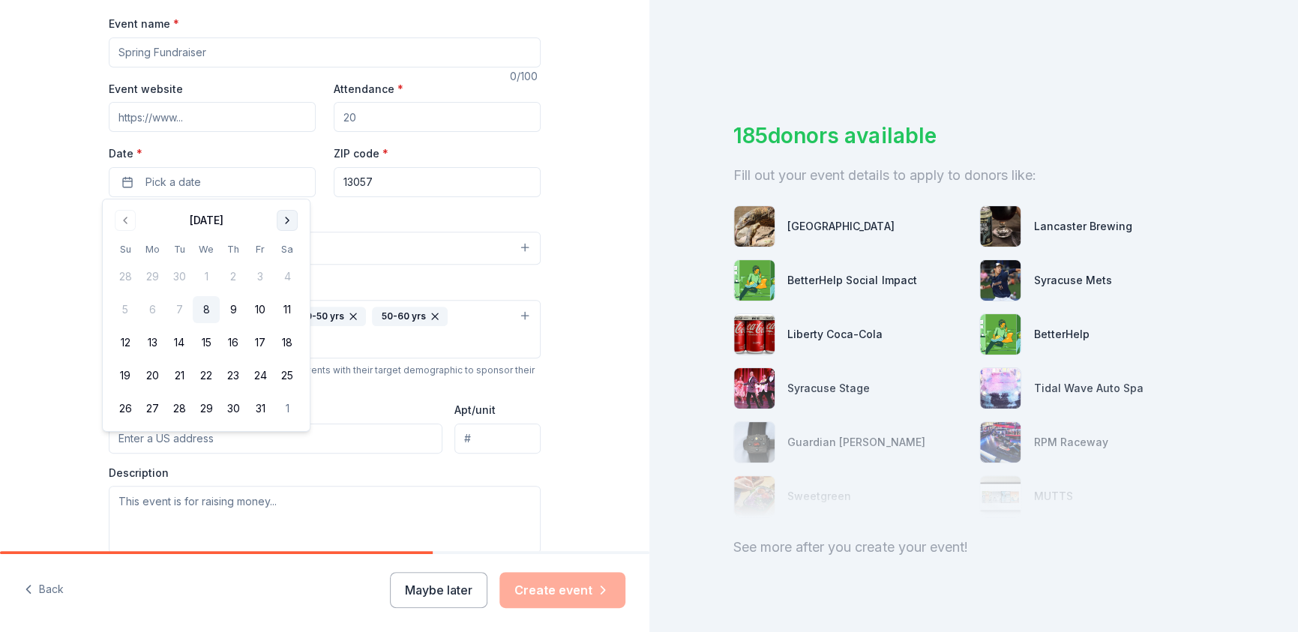
click at [280, 216] on button "Go to next month" at bounding box center [287, 220] width 21 height 21
drag, startPoint x: 288, startPoint y: 344, endPoint x: 305, endPoint y: 299, distance: 48.9
click at [287, 344] on button "15" at bounding box center [287, 342] width 27 height 27
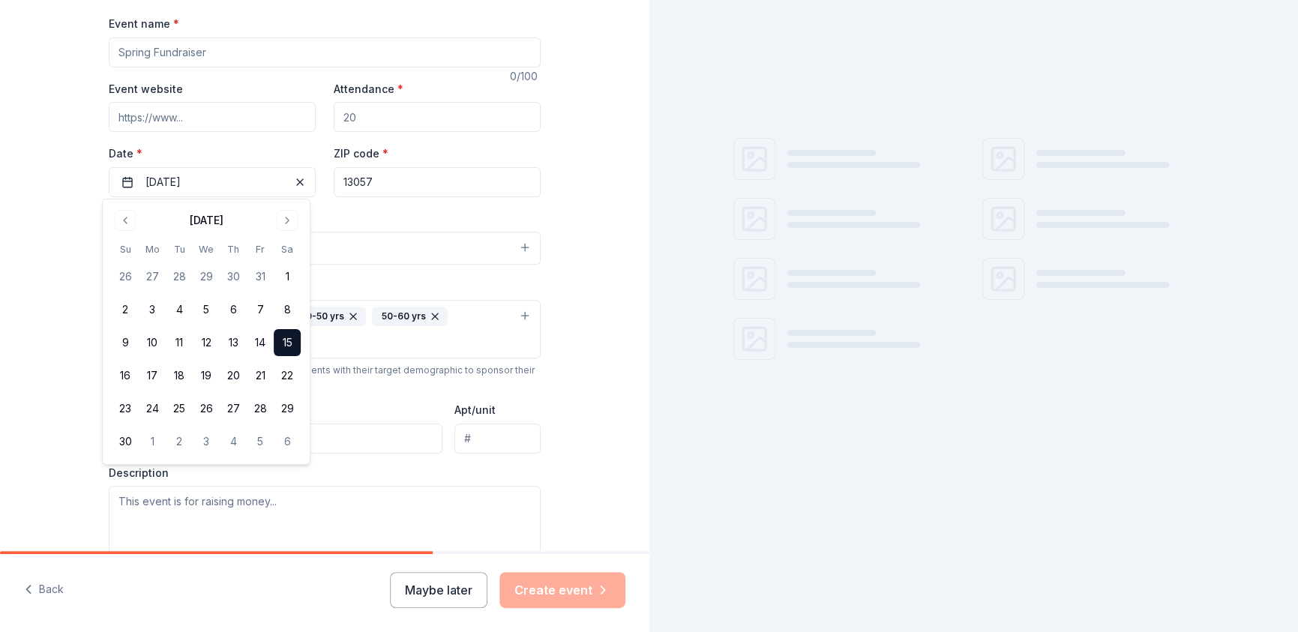
click at [409, 177] on input "13057" at bounding box center [437, 182] width 207 height 30
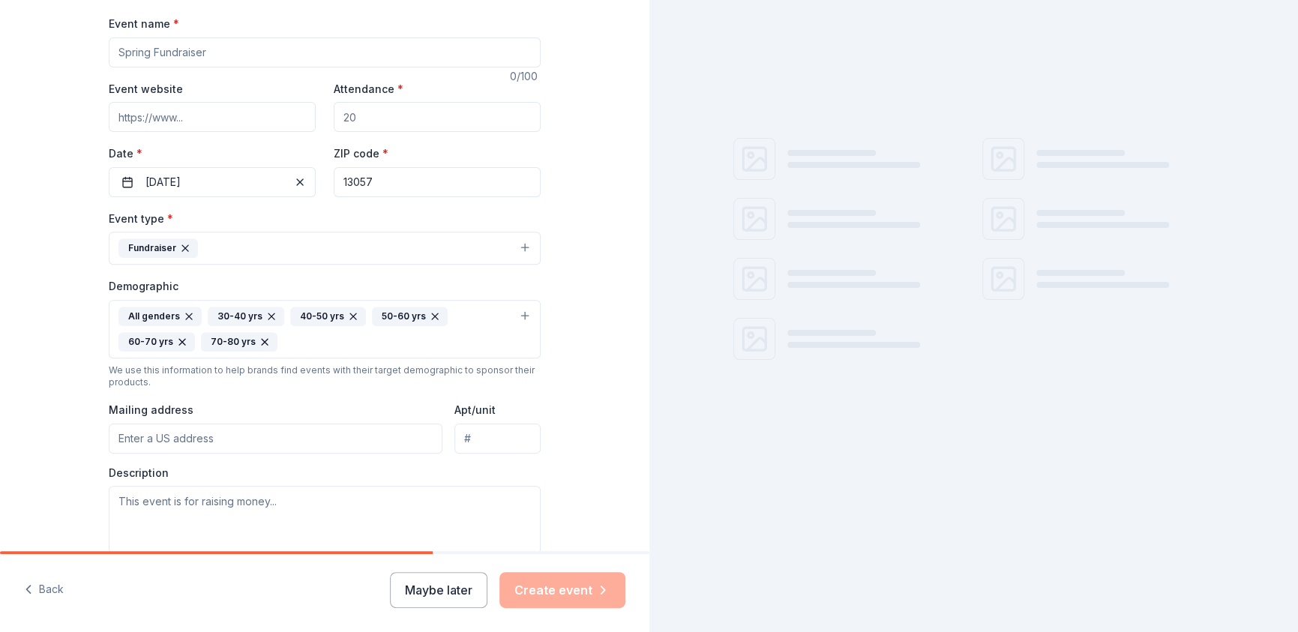
click at [409, 177] on input "13057" at bounding box center [437, 182] width 207 height 30
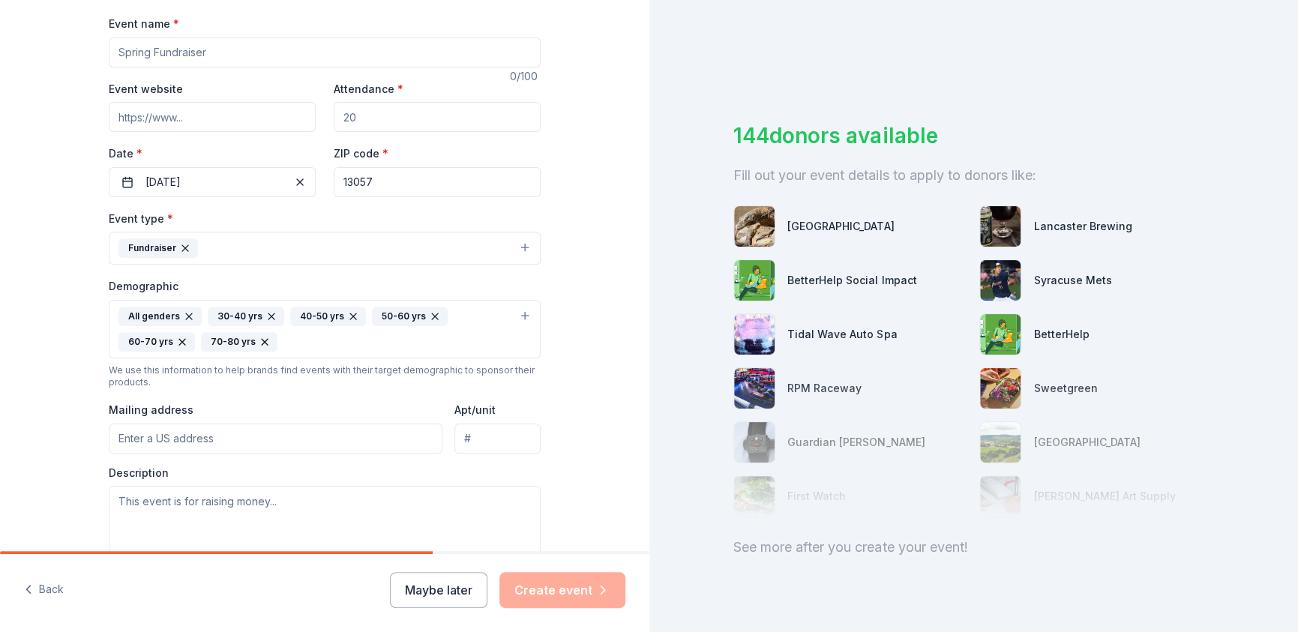
click at [372, 115] on input "Attendance *" at bounding box center [437, 117] width 207 height 30
type input "40"
click at [269, 47] on input "Event name *" at bounding box center [325, 53] width 432 height 30
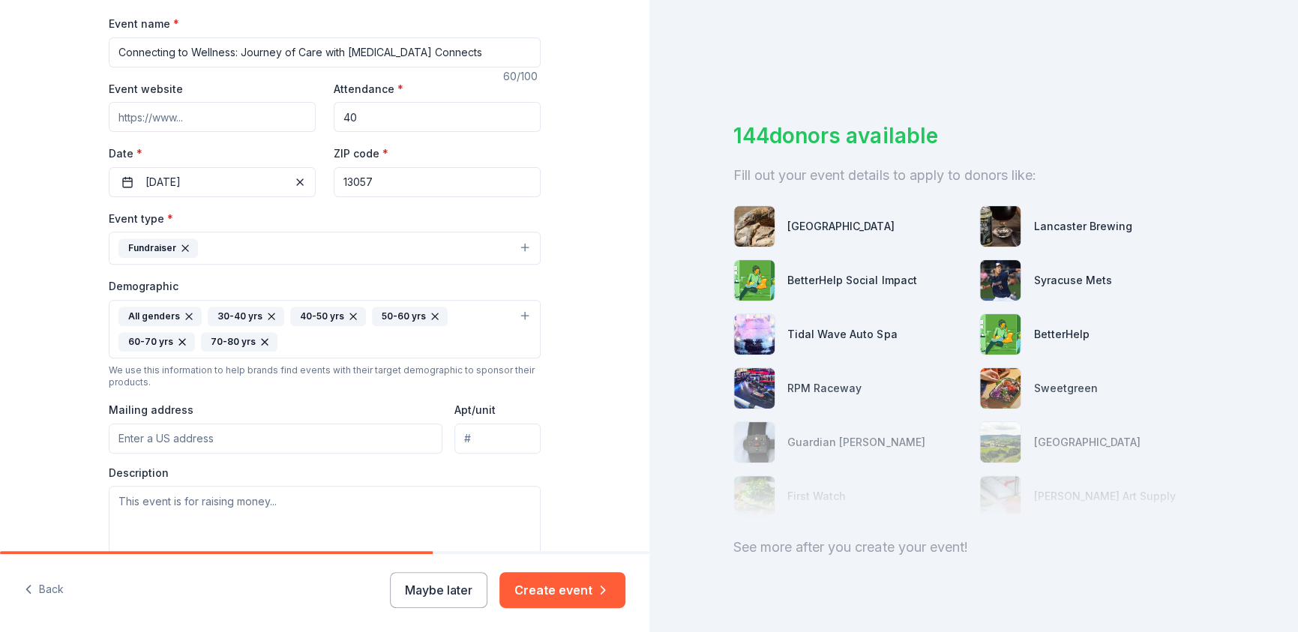
type input "Connecting to Wellness: Journey of Care with Cancer Connects"
click at [149, 112] on input "Event website" at bounding box center [212, 117] width 207 height 30
click at [224, 122] on input "Event website" at bounding box center [212, 117] width 207 height 30
paste input "https://cancerconnects.org/2025/10/03/connecting-to-wellnessjourney-of-care/"
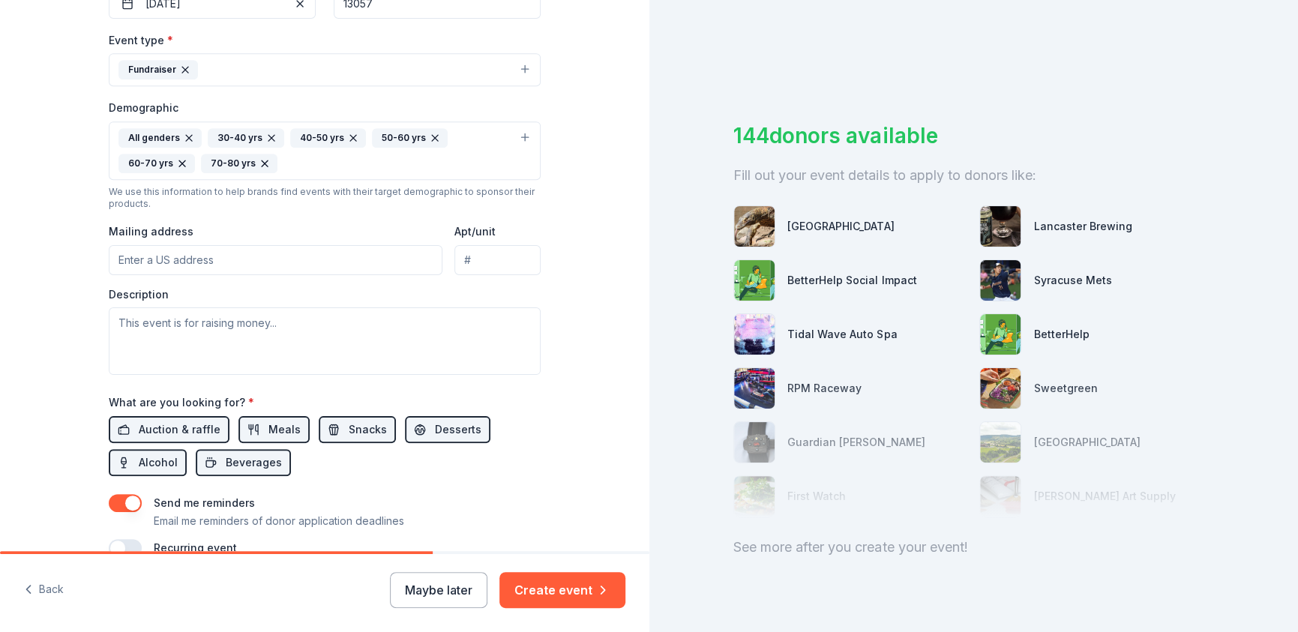
scroll to position [472, 0]
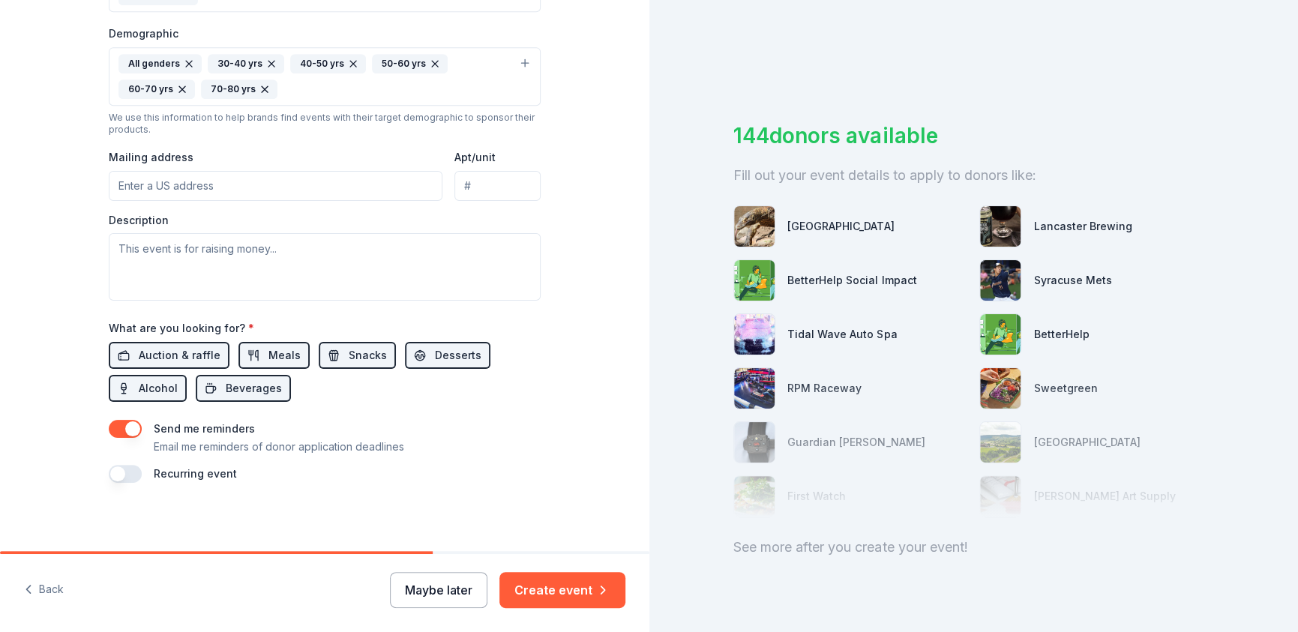
type input "https://cancerconnects.org/2025/10/03/connecting-to-wellnessjourney-of-care/"
click at [448, 587] on button "Maybe later" at bounding box center [439, 590] width 98 height 36
click at [422, 586] on button "Maybe later" at bounding box center [439, 590] width 98 height 36
click at [443, 581] on button "Maybe later" at bounding box center [439, 590] width 98 height 36
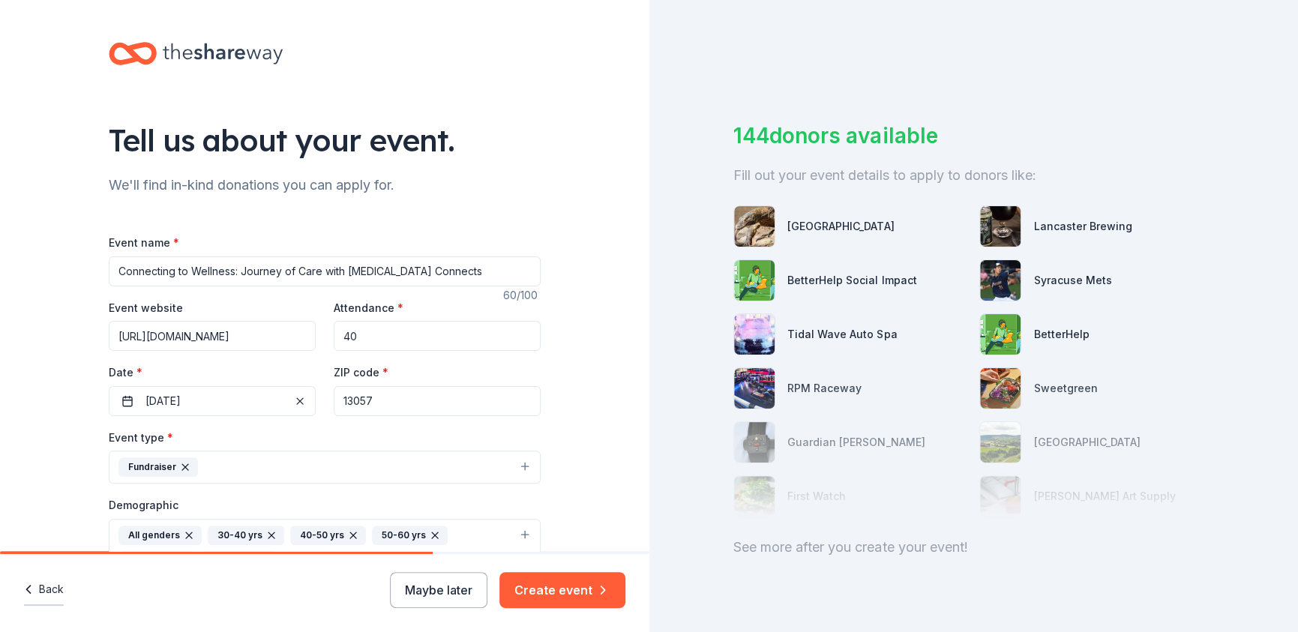
click at [60, 586] on button "Back" at bounding box center [44, 591] width 40 height 32
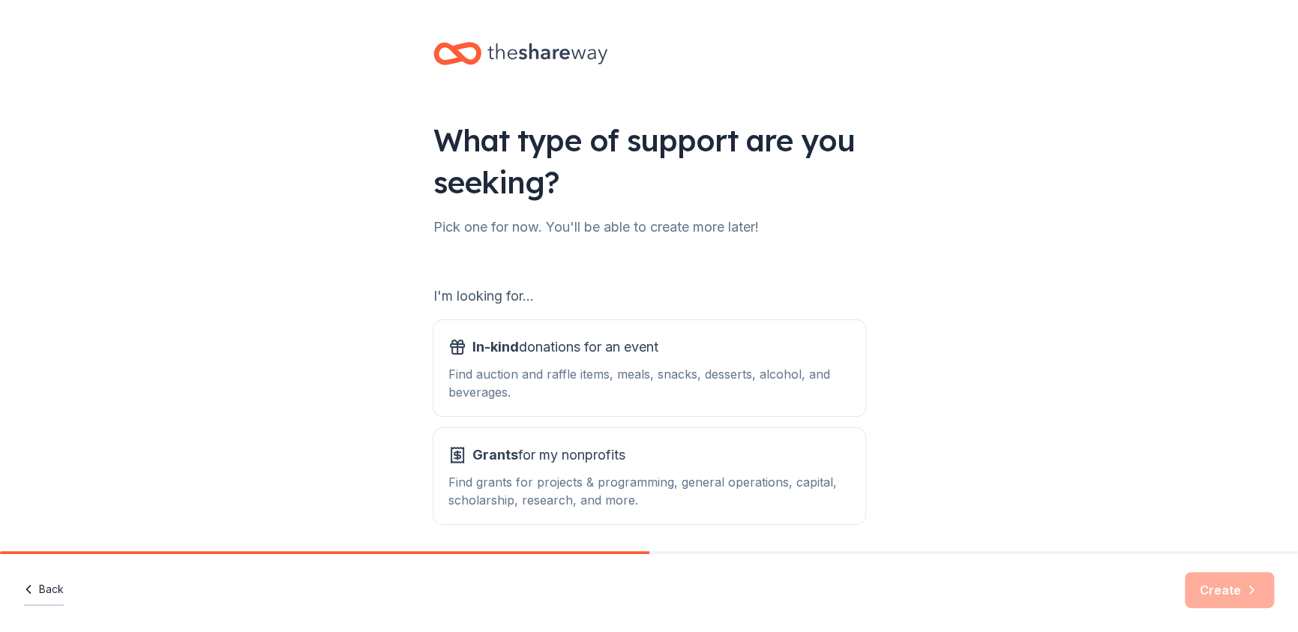
click at [60, 587] on button "Back" at bounding box center [44, 591] width 40 height 32
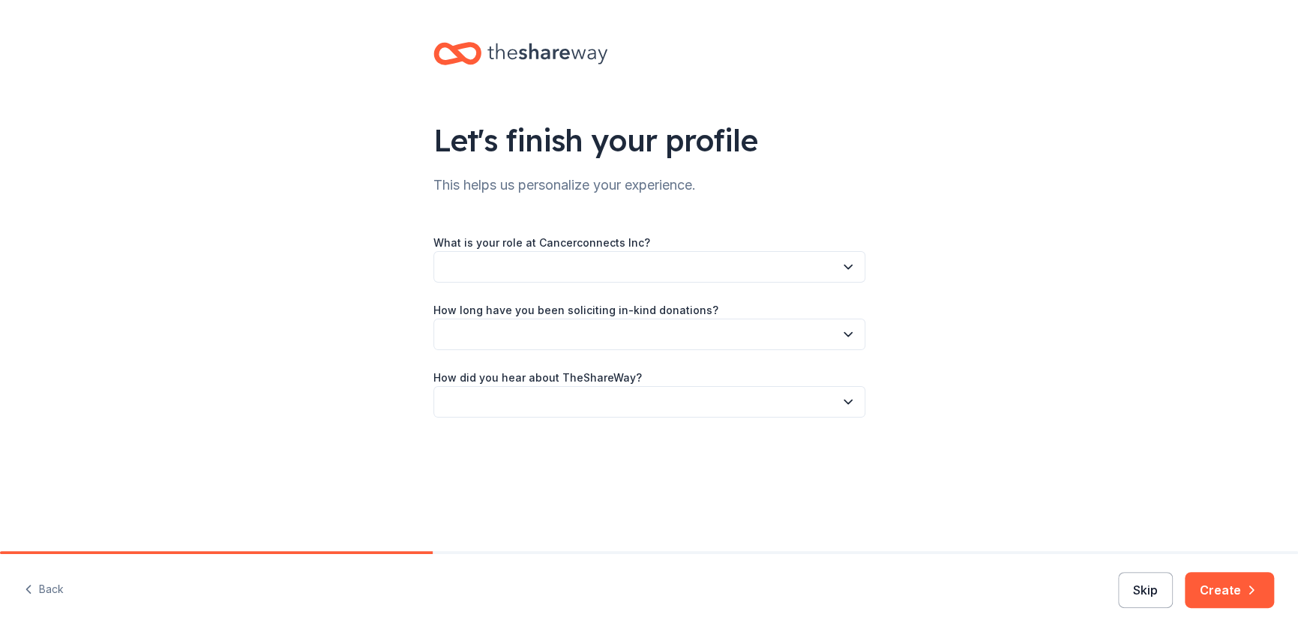
click at [1121, 582] on button "Skip" at bounding box center [1145, 590] width 55 height 36
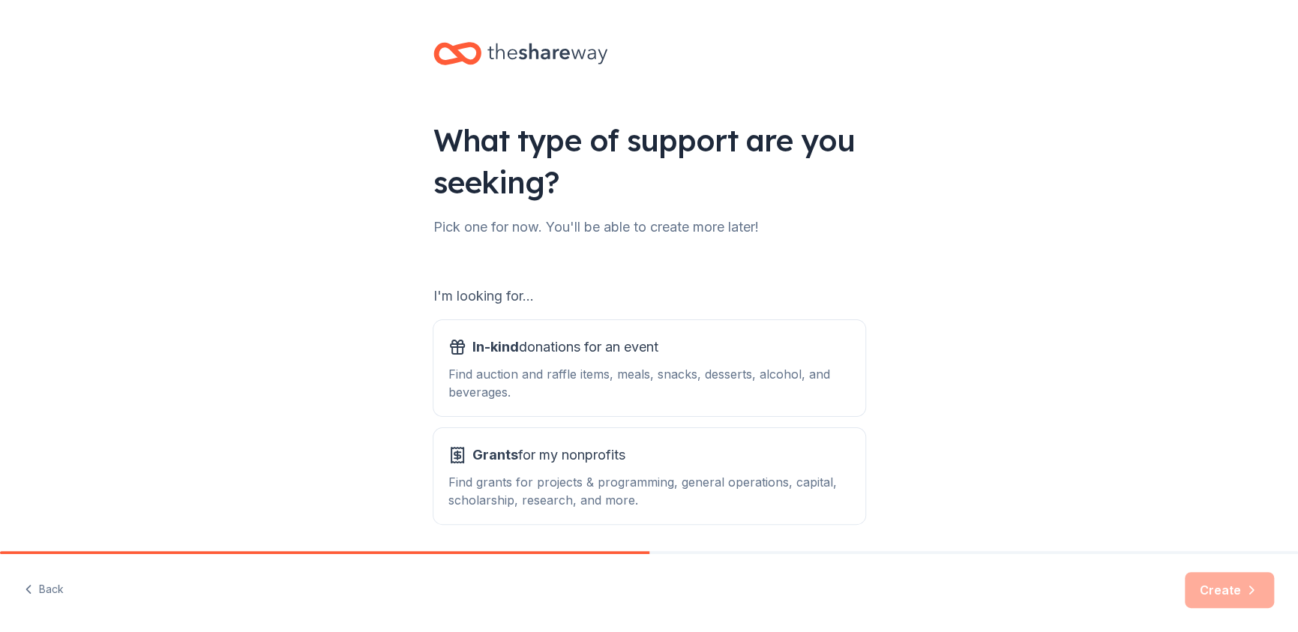
click at [1151, 587] on div "Back Create" at bounding box center [649, 593] width 1298 height 78
click at [613, 375] on div "Find auction and raffle items, meals, snacks, desserts, alcohol, and beverages." at bounding box center [650, 383] width 402 height 36
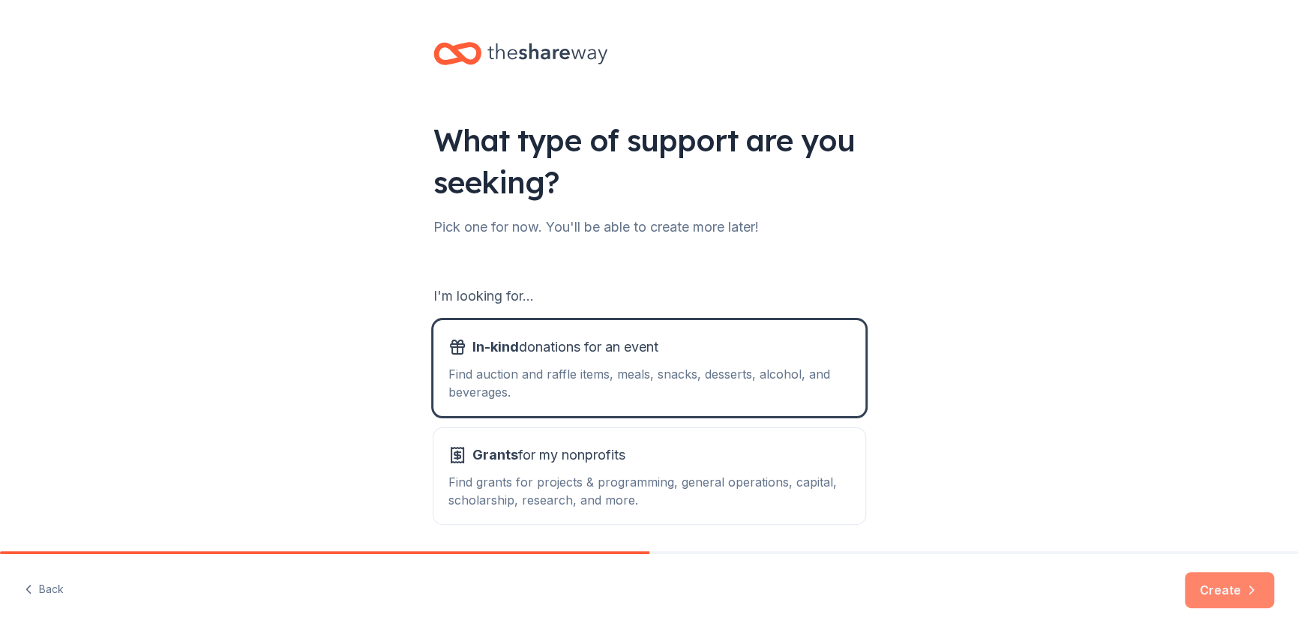
click at [1227, 593] on button "Create" at bounding box center [1229, 590] width 89 height 36
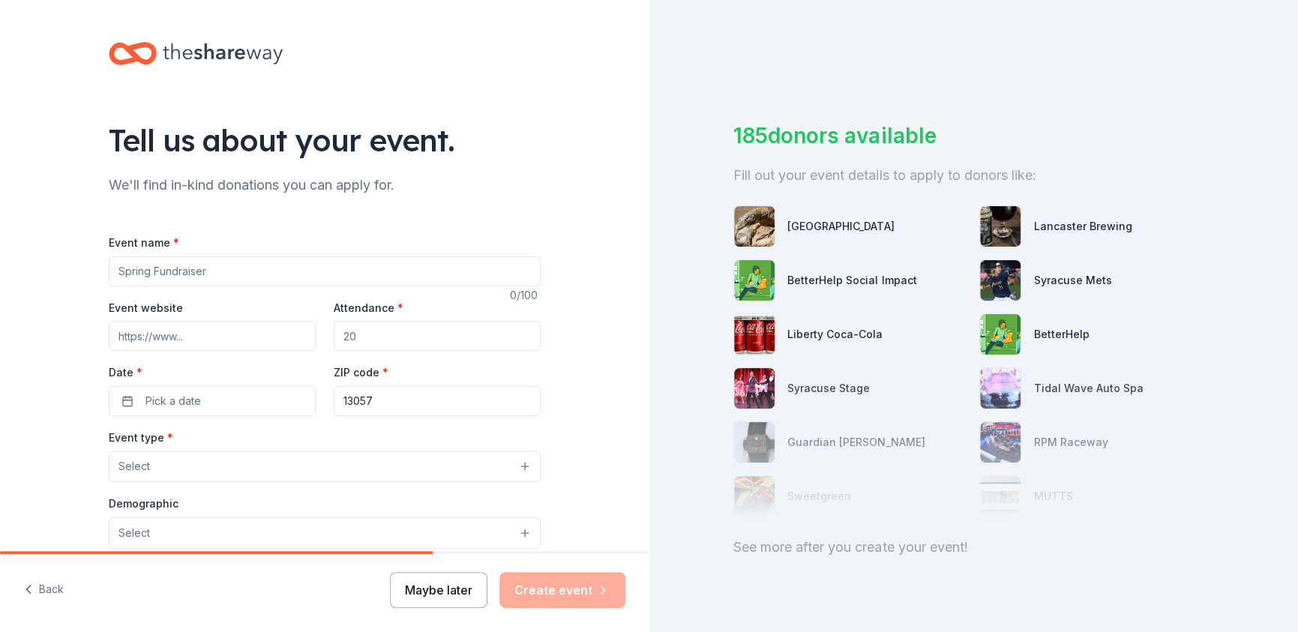
click at [439, 588] on button "Maybe later" at bounding box center [439, 590] width 98 height 36
click at [197, 58] on icon at bounding box center [223, 53] width 120 height 31
click at [135, 59] on icon at bounding box center [133, 53] width 48 height 35
click at [134, 59] on icon at bounding box center [141, 53] width 26 height 17
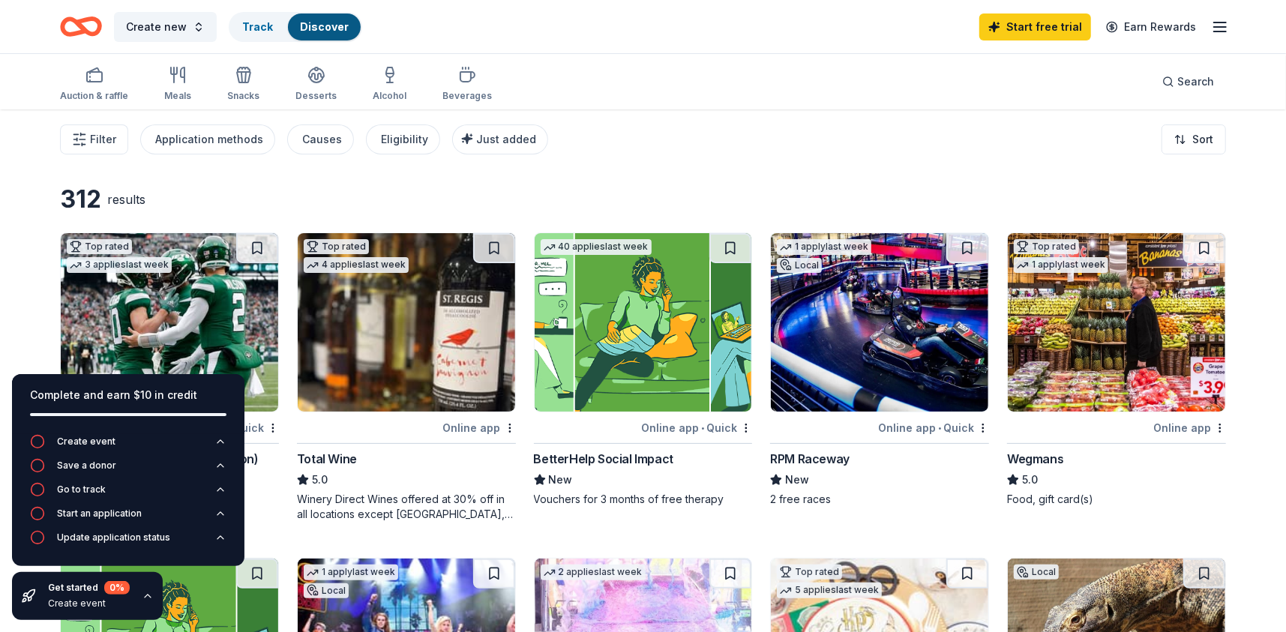
click at [1214, 20] on icon "button" at bounding box center [1220, 27] width 18 height 18
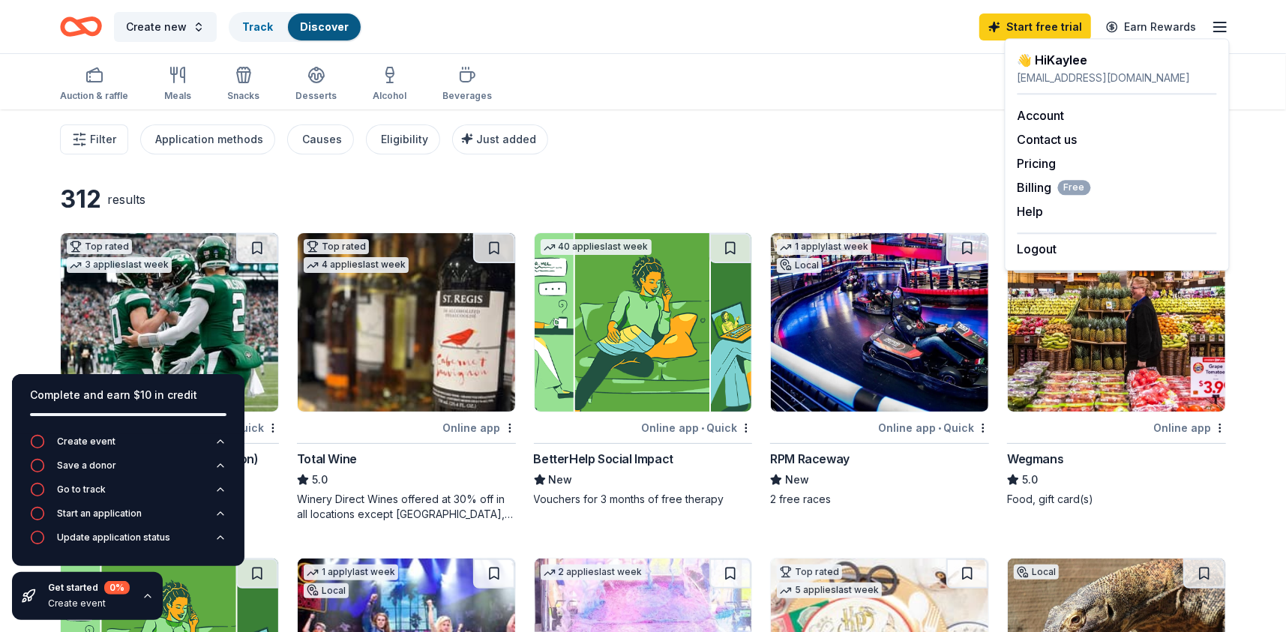
drag, startPoint x: 850, startPoint y: 164, endPoint x: 753, endPoint y: 142, distance: 99.2
click at [847, 163] on div "Filter Application methods Causes Eligibility Just added Sort" at bounding box center [643, 140] width 1286 height 60
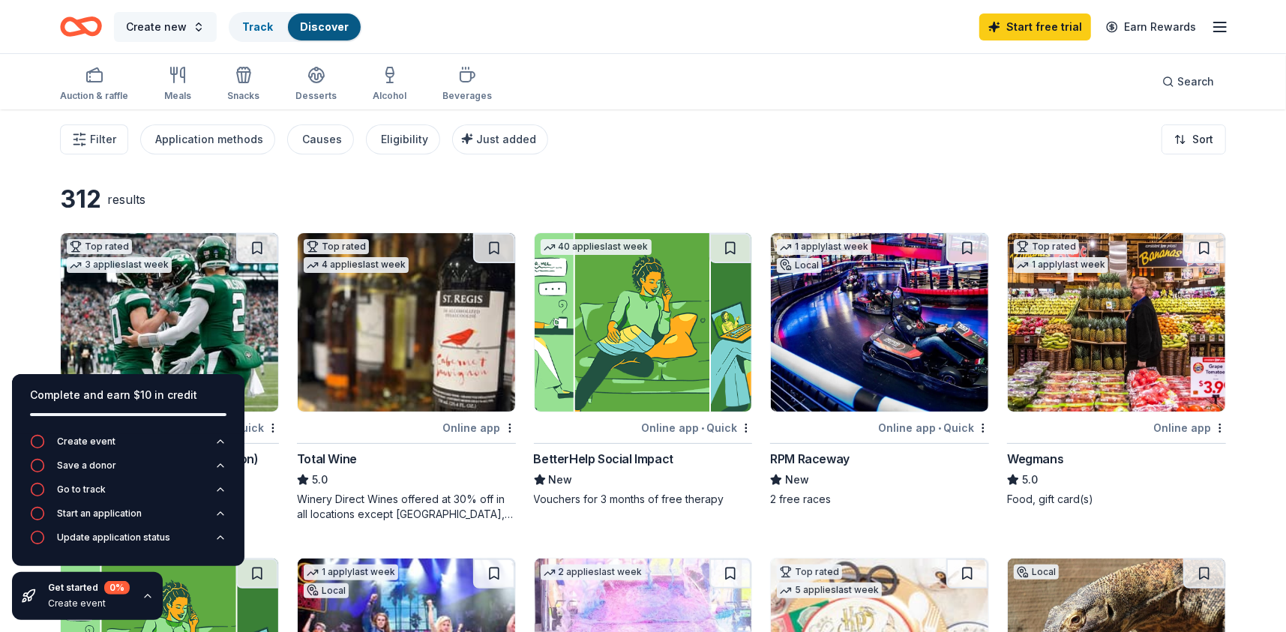
click at [173, 28] on span "Create new" at bounding box center [156, 27] width 61 height 18
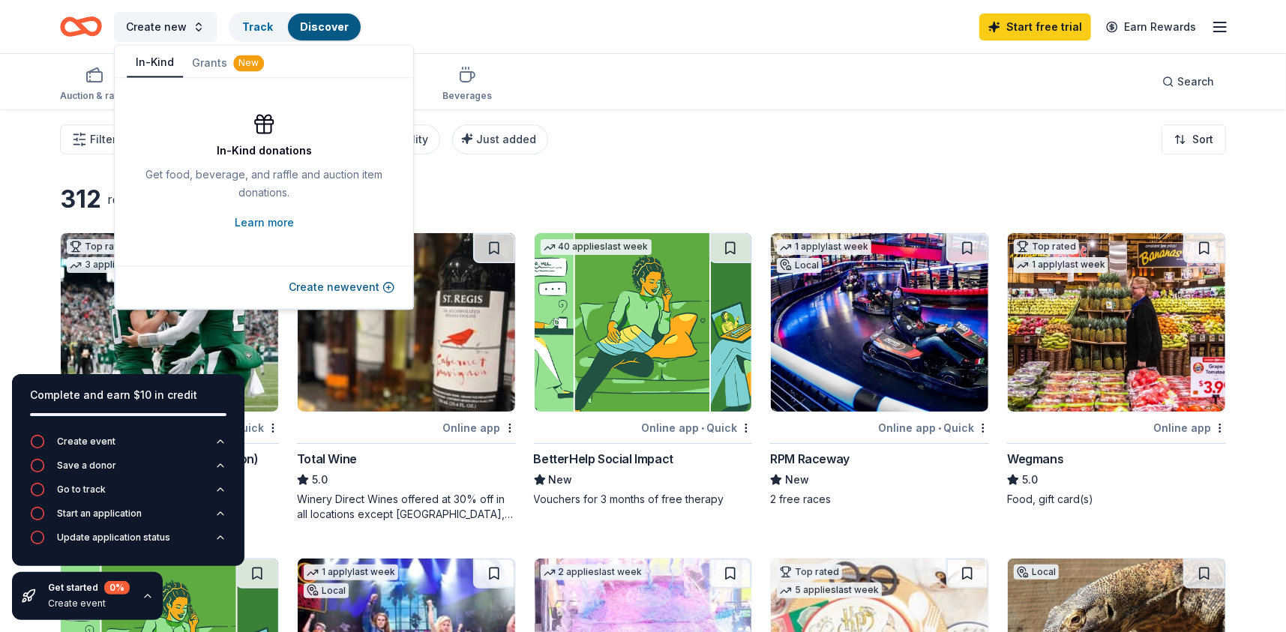
click at [138, 59] on button "In-Kind" at bounding box center [155, 63] width 56 height 29
click at [782, 101] on div "Auction & raffle Meals Snacks Desserts Alcohol Beverages Search" at bounding box center [643, 82] width 1166 height 56
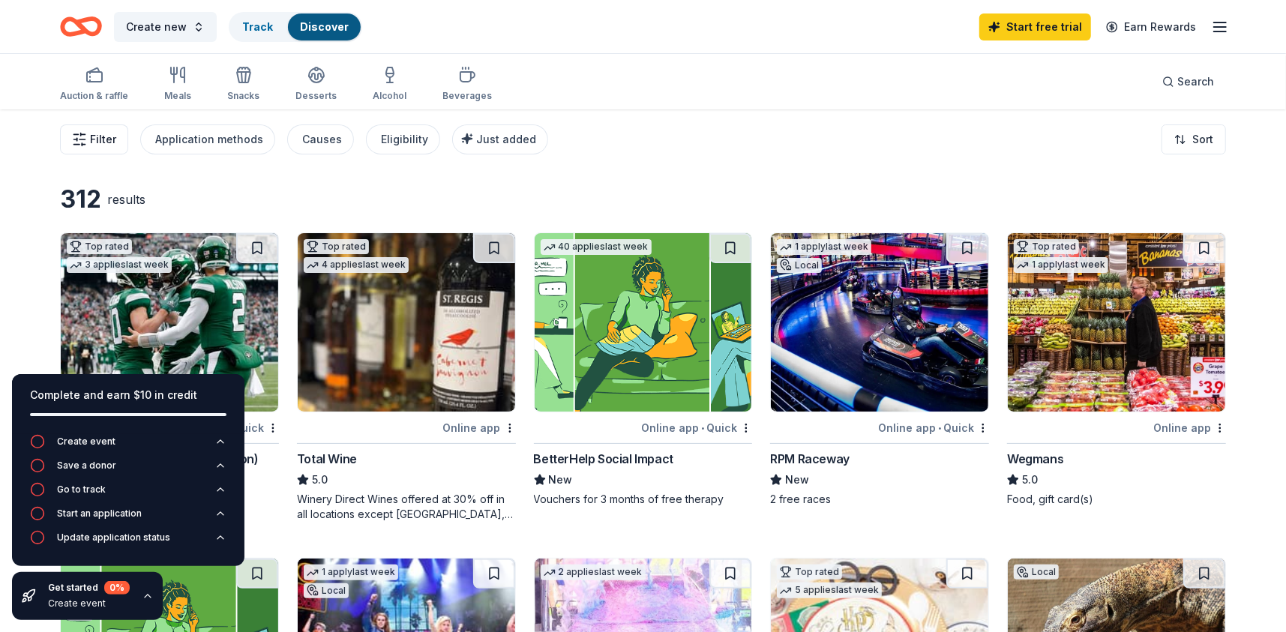
click at [92, 135] on span "Filter" at bounding box center [103, 140] width 26 height 18
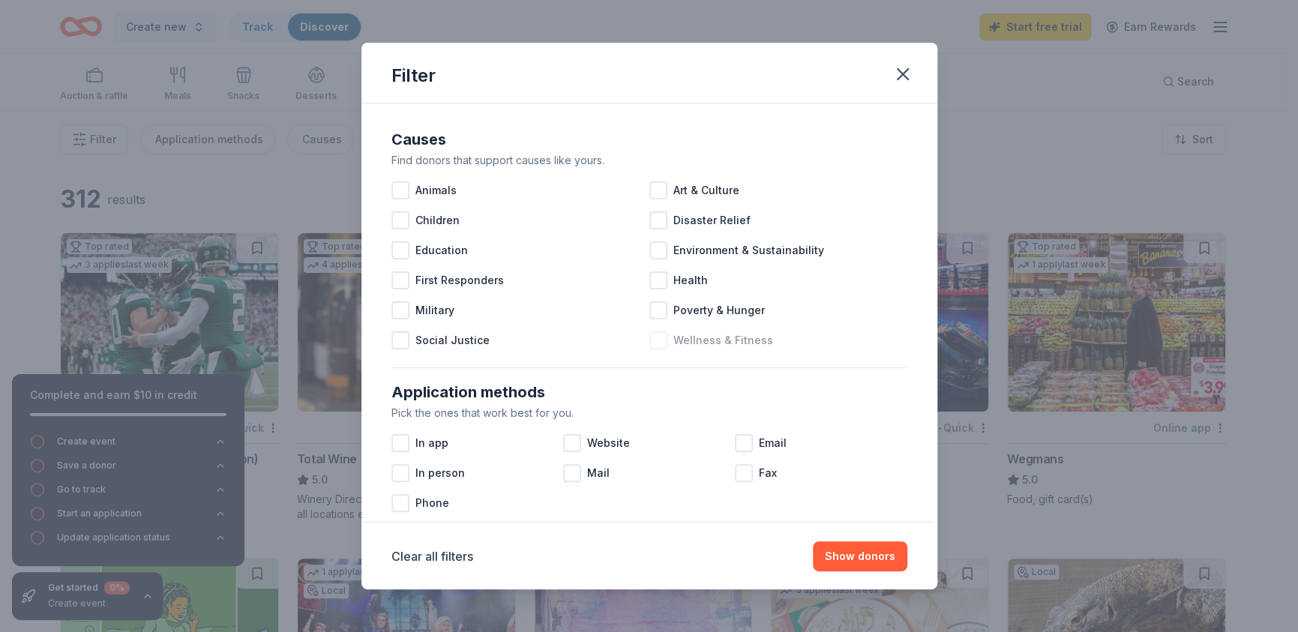
click at [735, 344] on span "Wellness & Fitness" at bounding box center [724, 341] width 100 height 18
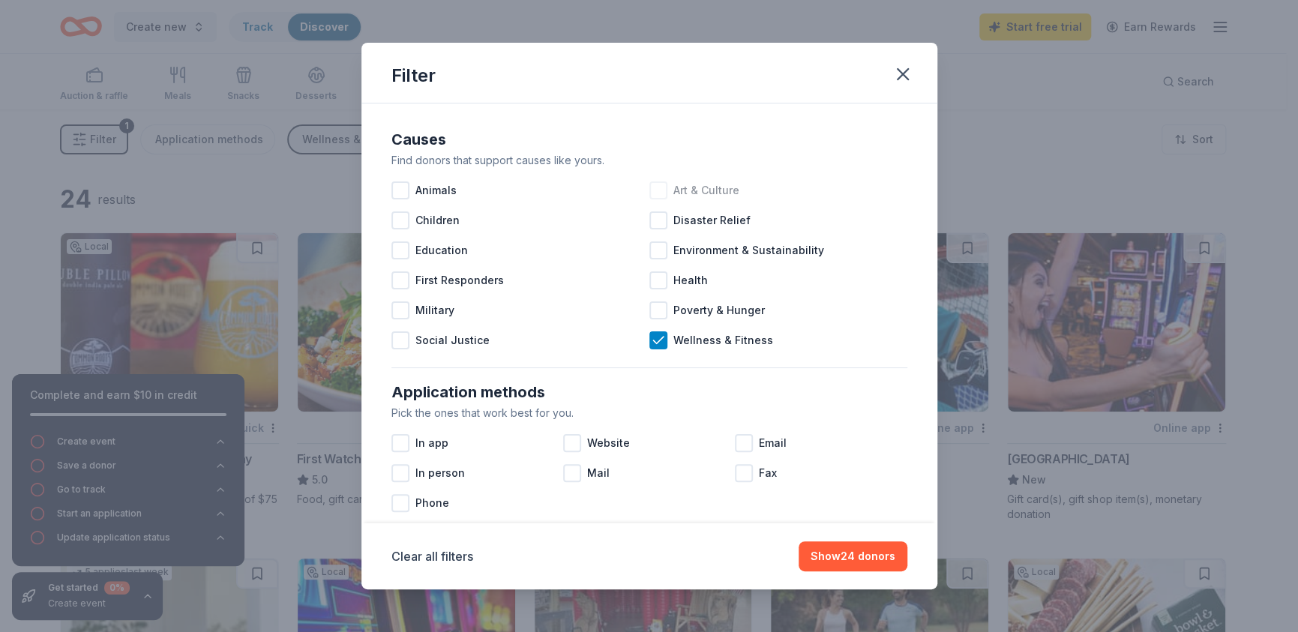
click at [708, 185] on span "Art & Culture" at bounding box center [707, 191] width 66 height 18
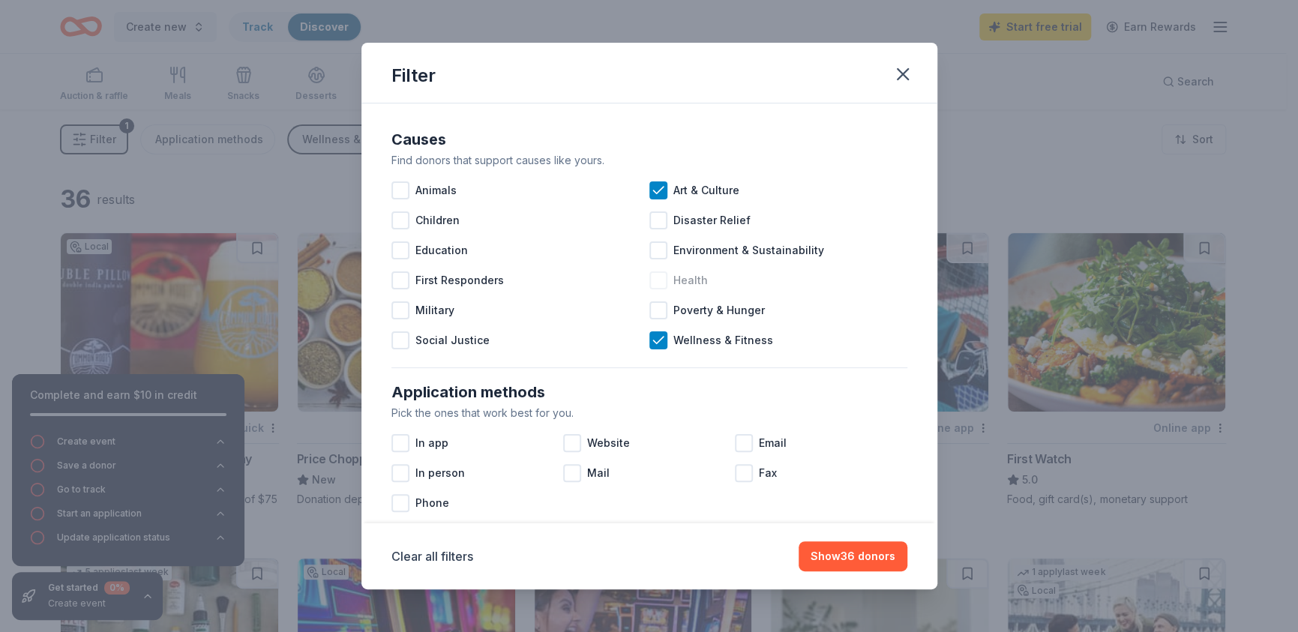
click at [683, 273] on span "Health" at bounding box center [691, 281] width 35 height 18
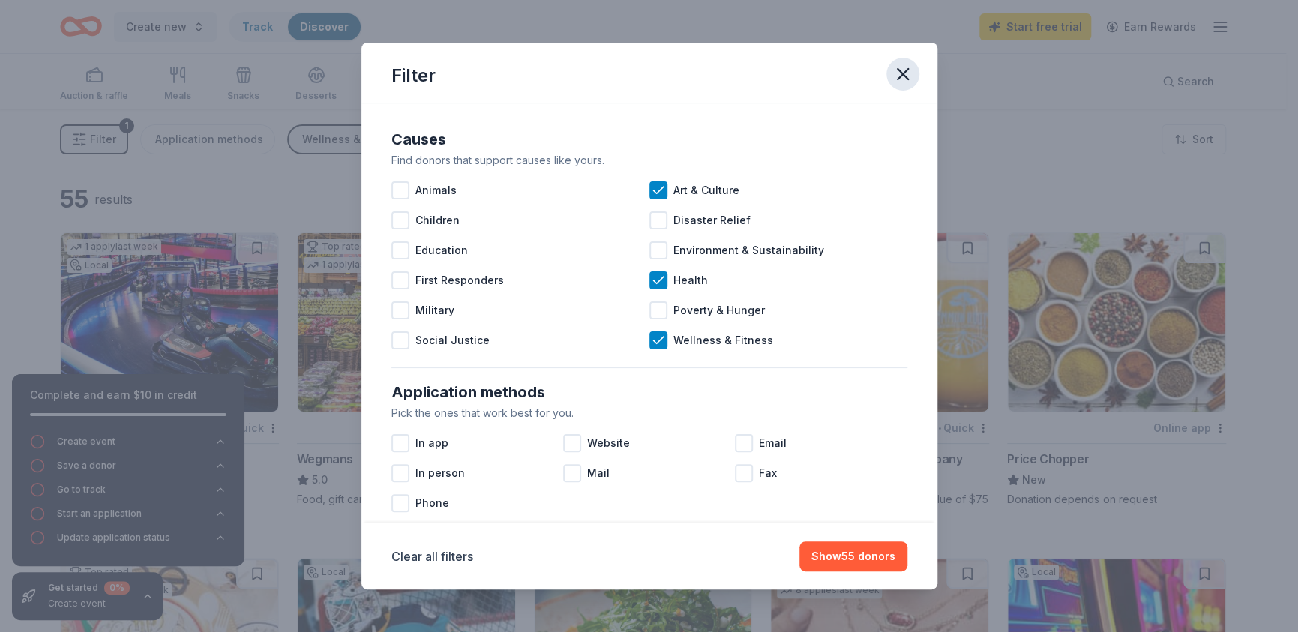
click at [900, 65] on icon "button" at bounding box center [903, 74] width 21 height 21
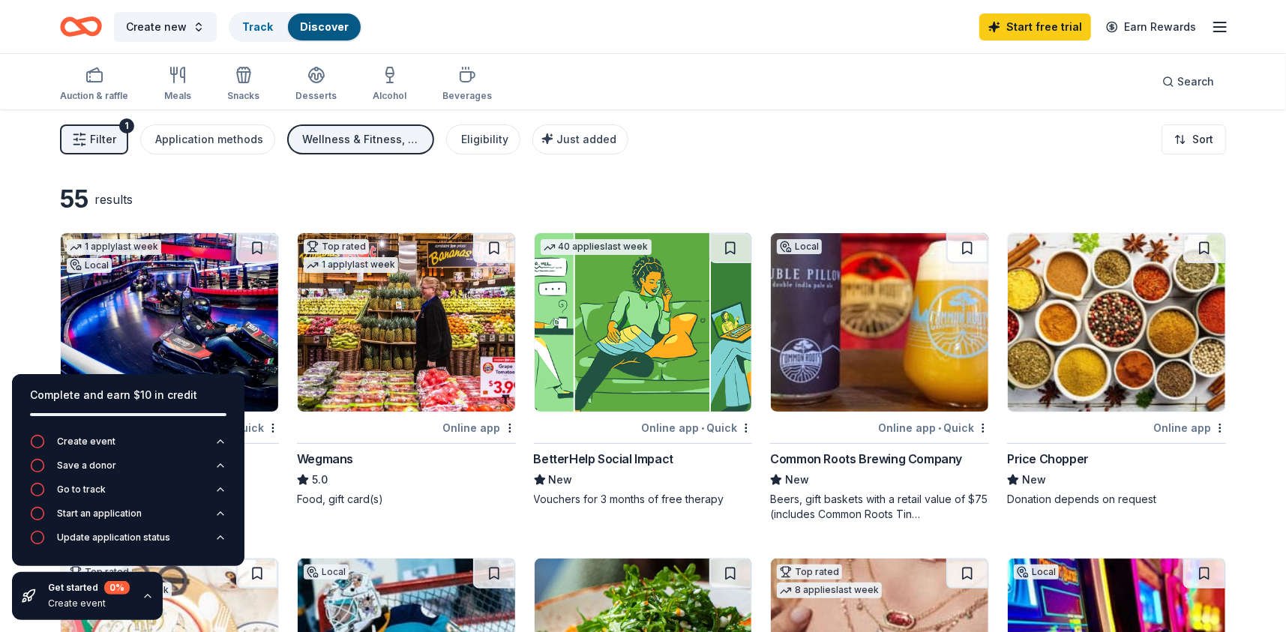
click at [397, 307] on img at bounding box center [407, 322] width 218 height 179
click at [322, 80] on div "button" at bounding box center [316, 75] width 41 height 18
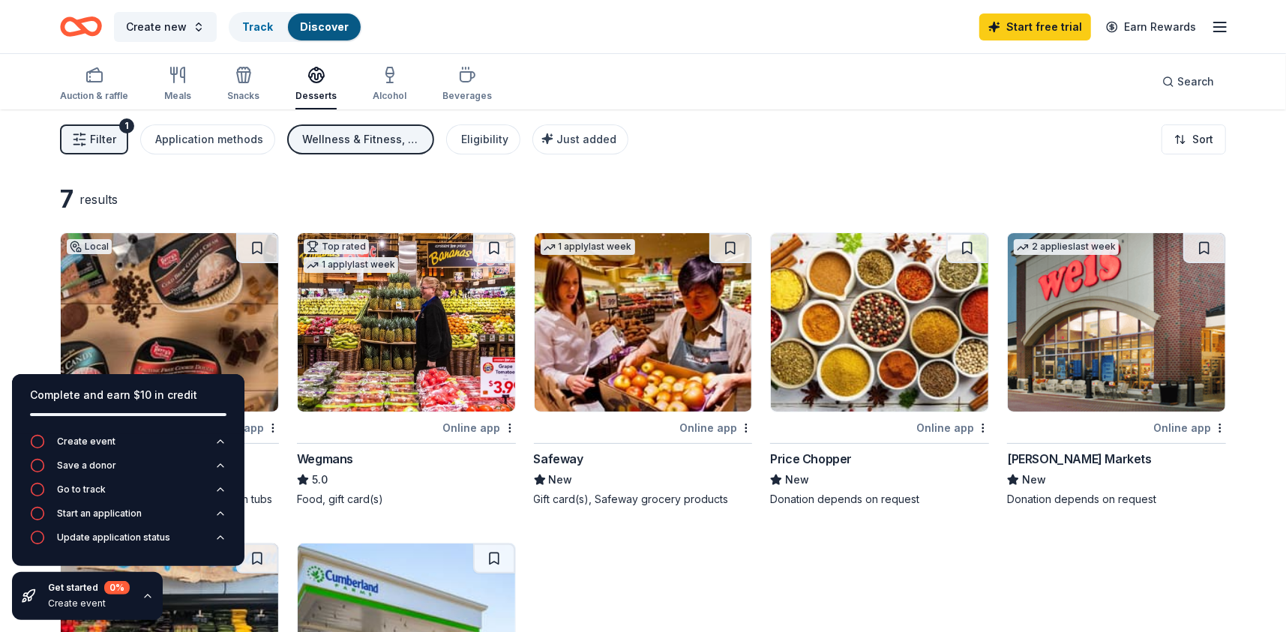
click at [100, 146] on span "Filter" at bounding box center [103, 140] width 26 height 18
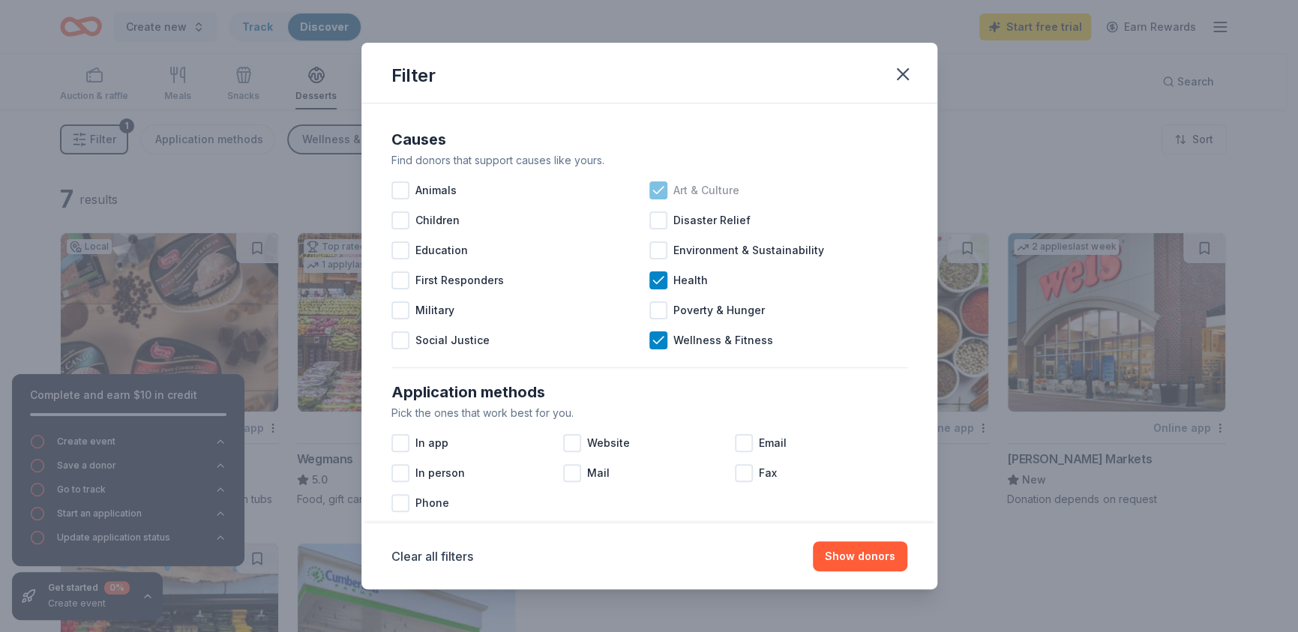
click at [651, 187] on icon at bounding box center [658, 190] width 15 height 15
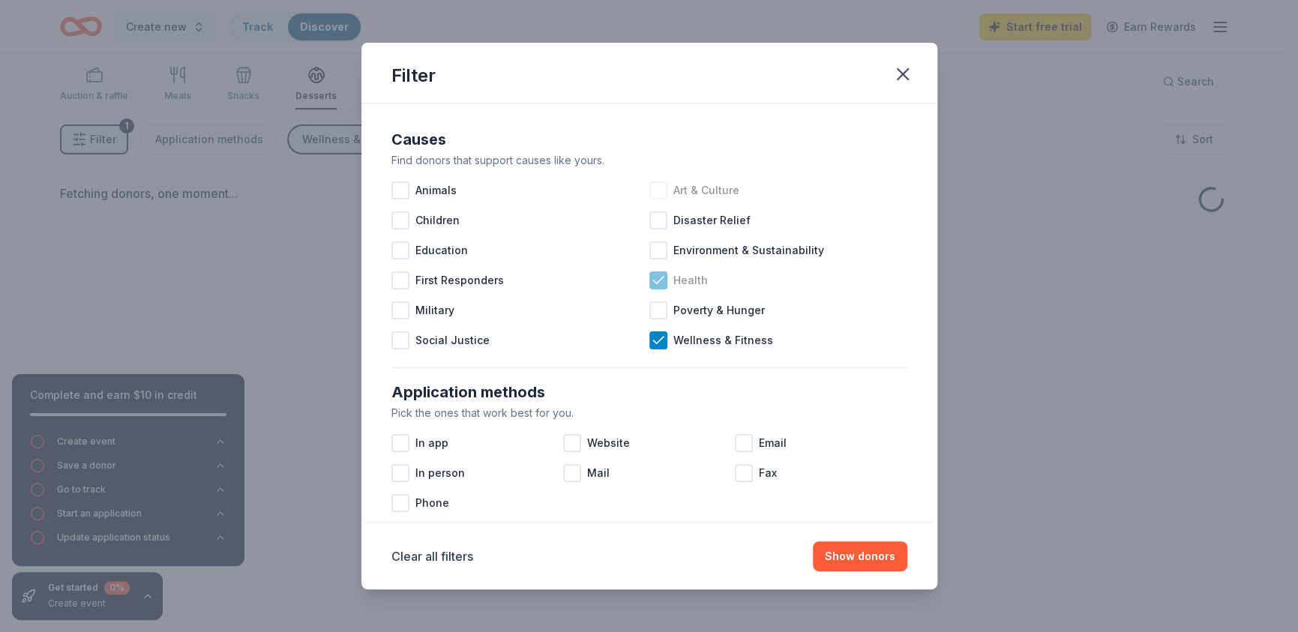
click at [651, 283] on icon at bounding box center [658, 280] width 15 height 15
click at [660, 334] on div at bounding box center [659, 341] width 18 height 18
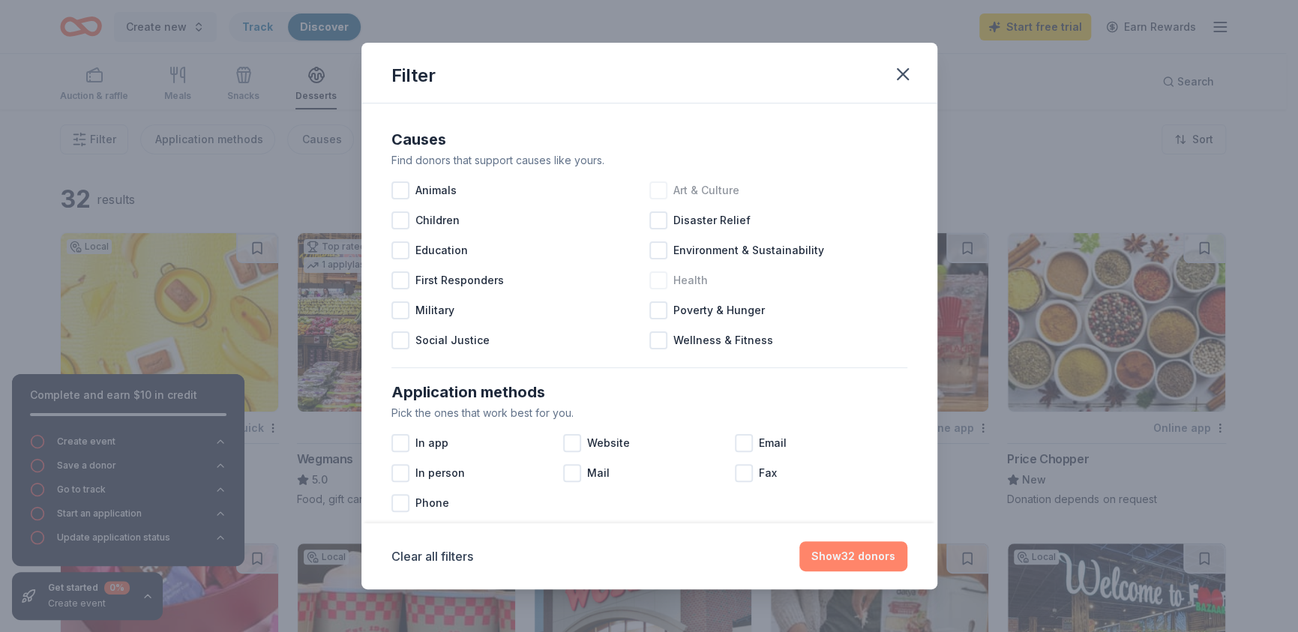
click at [838, 561] on button "Show 32 donors" at bounding box center [854, 557] width 108 height 30
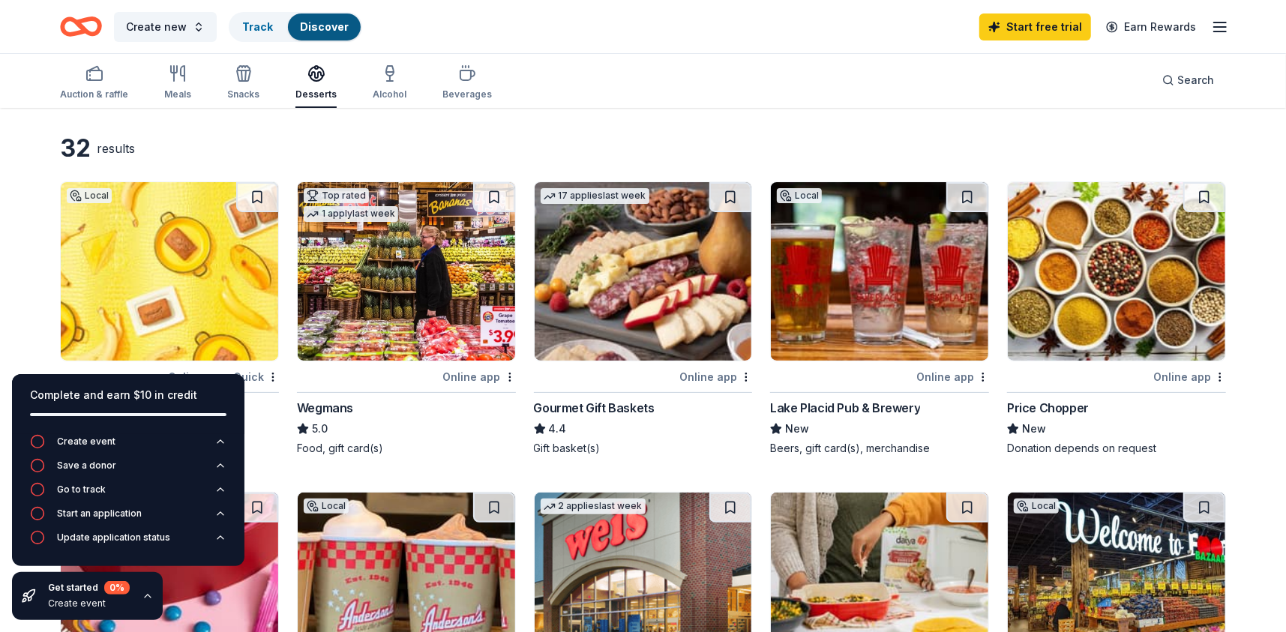
scroll to position [150, 0]
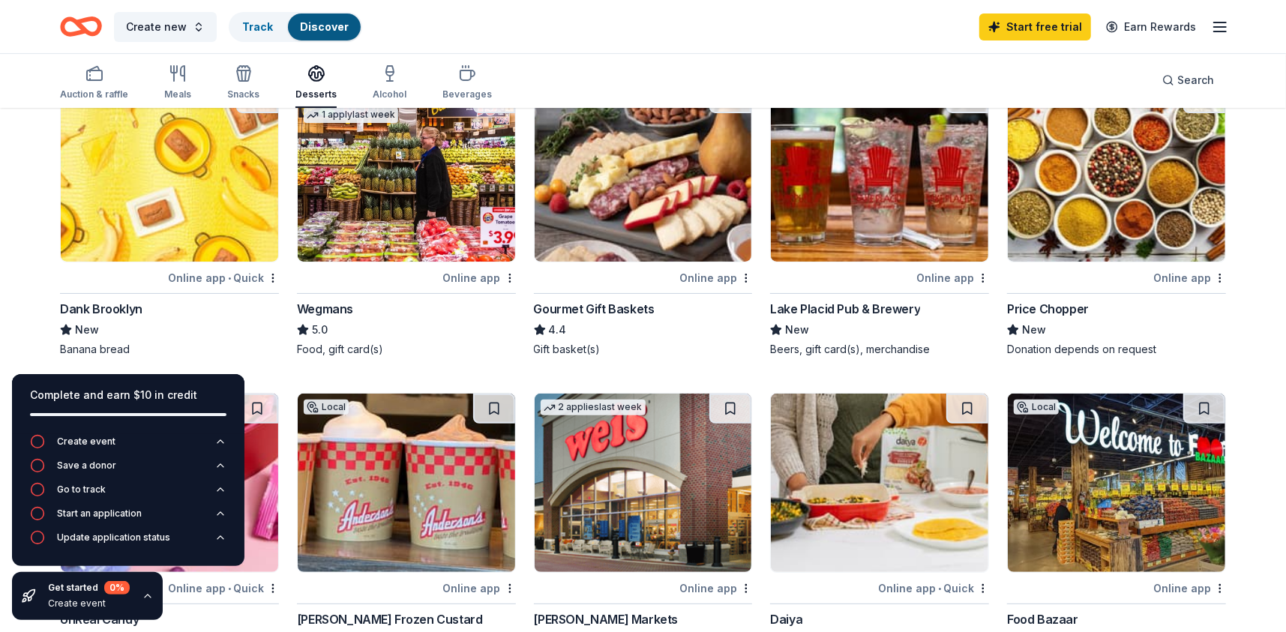
click at [95, 306] on div "Dank Brooklyn" at bounding box center [101, 309] width 83 height 18
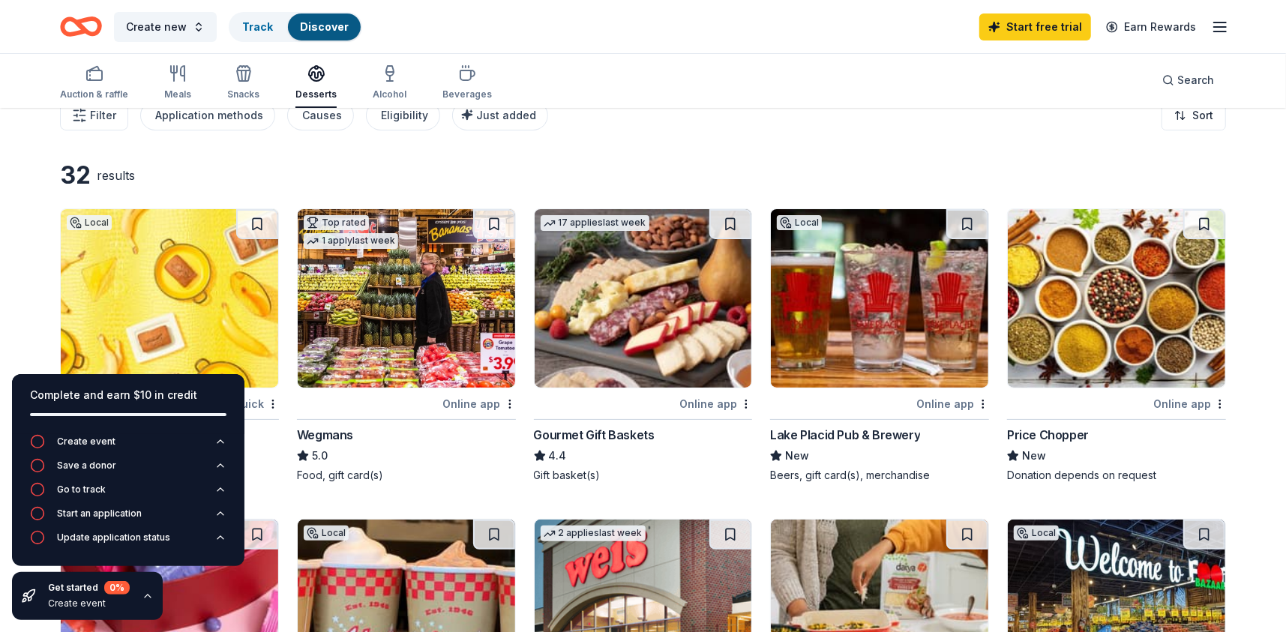
scroll to position [0, 0]
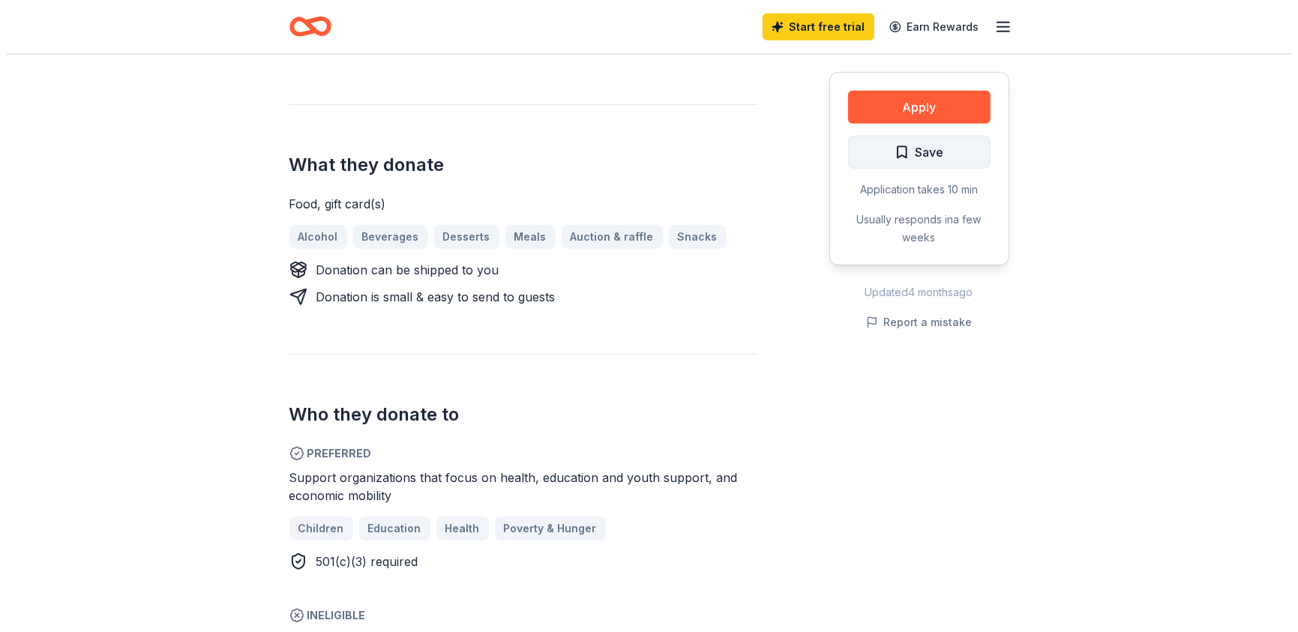
scroll to position [375, 0]
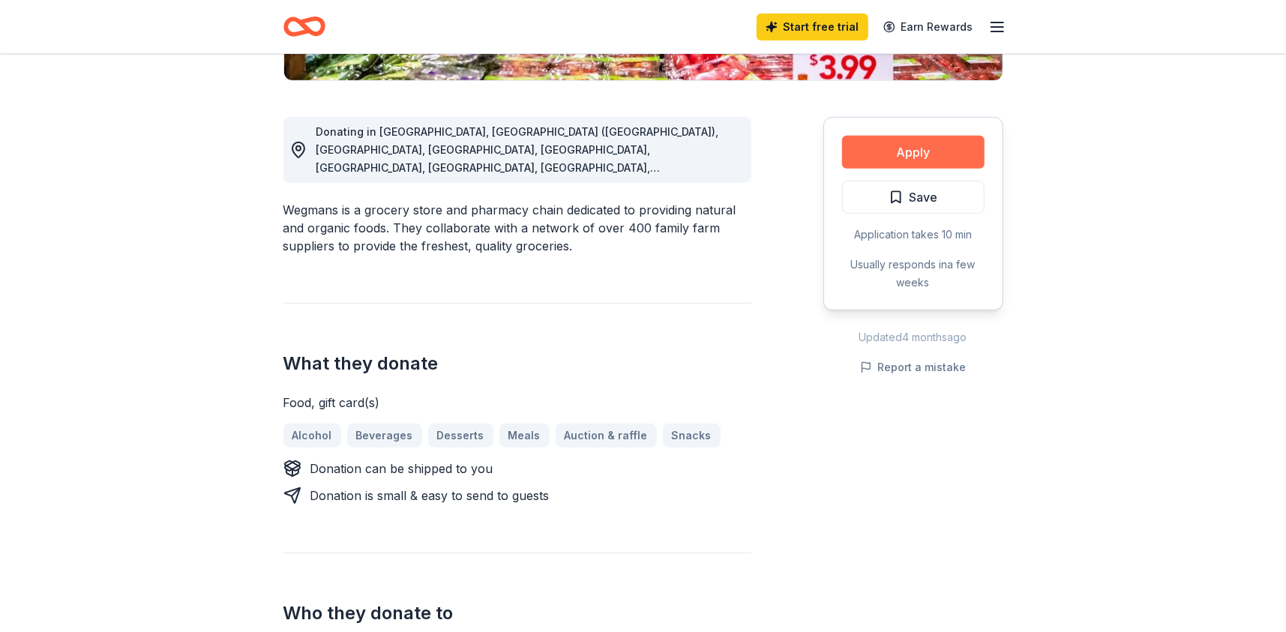
click at [919, 152] on button "Apply" at bounding box center [913, 152] width 143 height 33
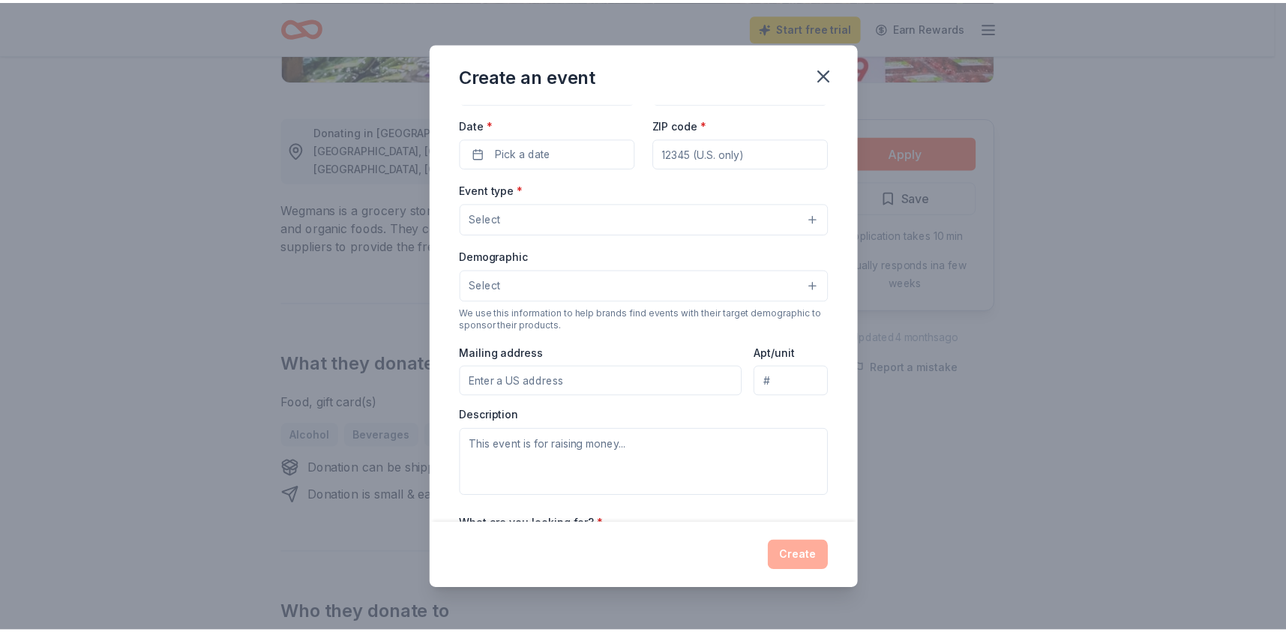
scroll to position [293, 0]
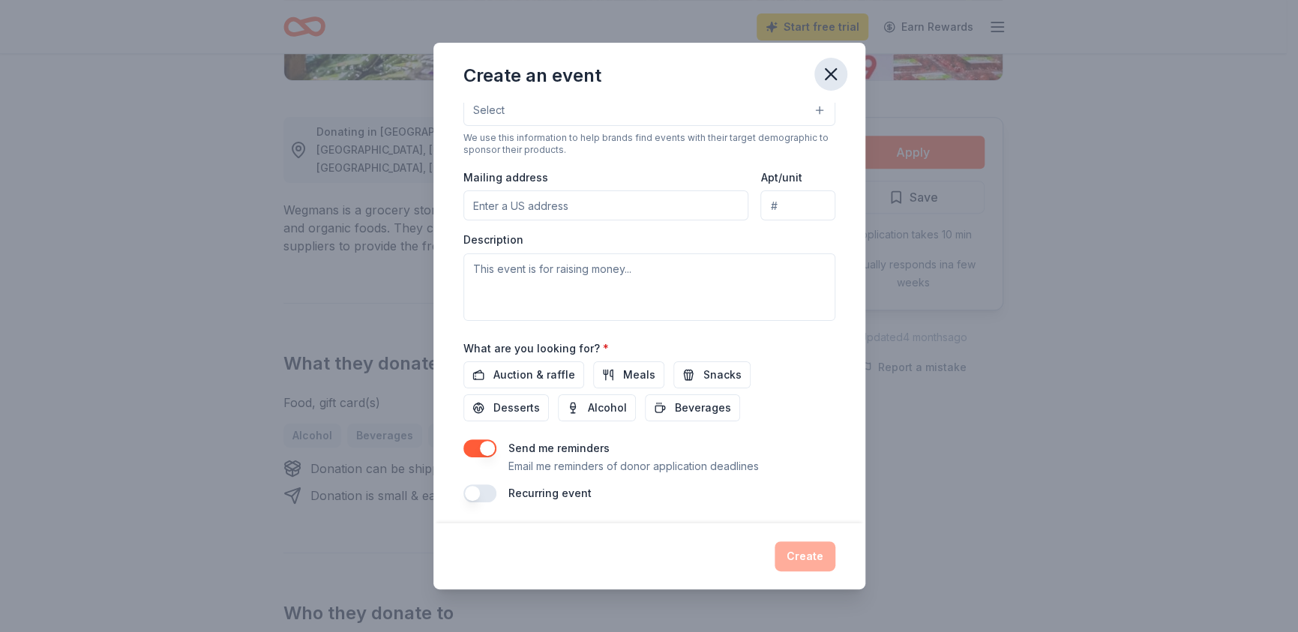
click at [827, 72] on icon "button" at bounding box center [831, 74] width 21 height 21
